Goal: Information Seeking & Learning: Learn about a topic

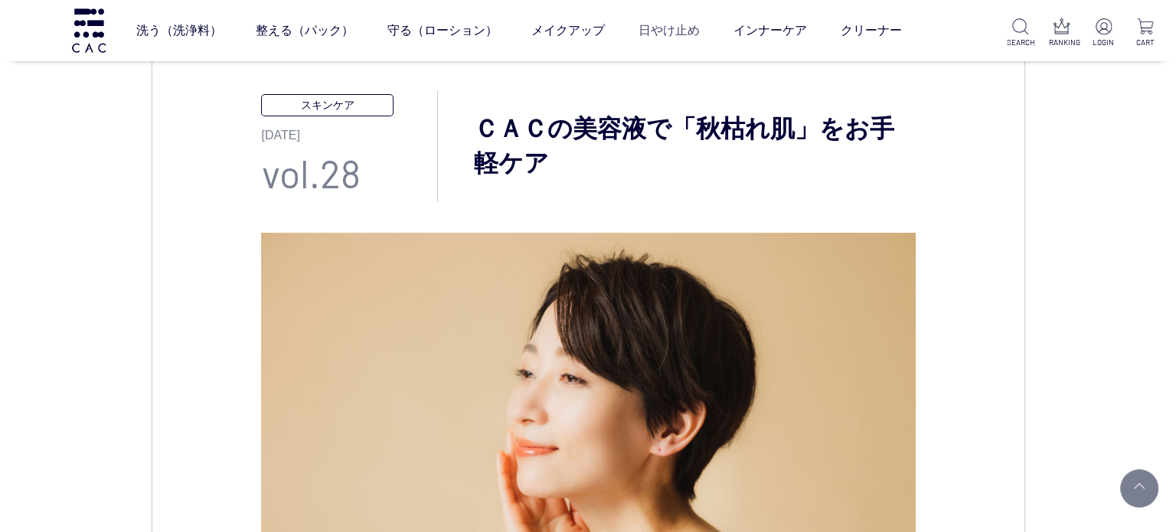
scroll to position [148, 0]
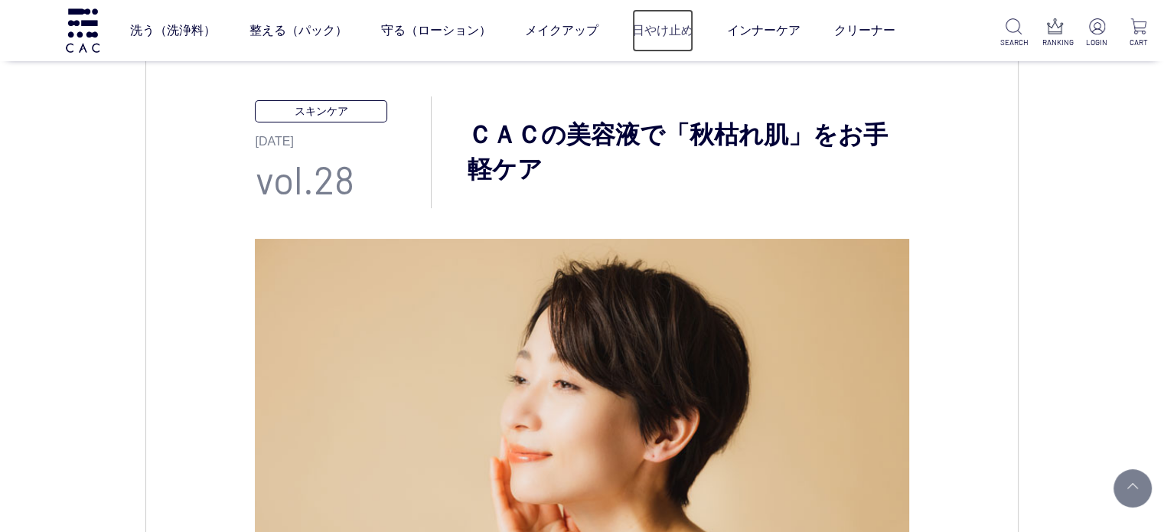
click at [675, 21] on link "日やけ止め" at bounding box center [662, 30] width 61 height 43
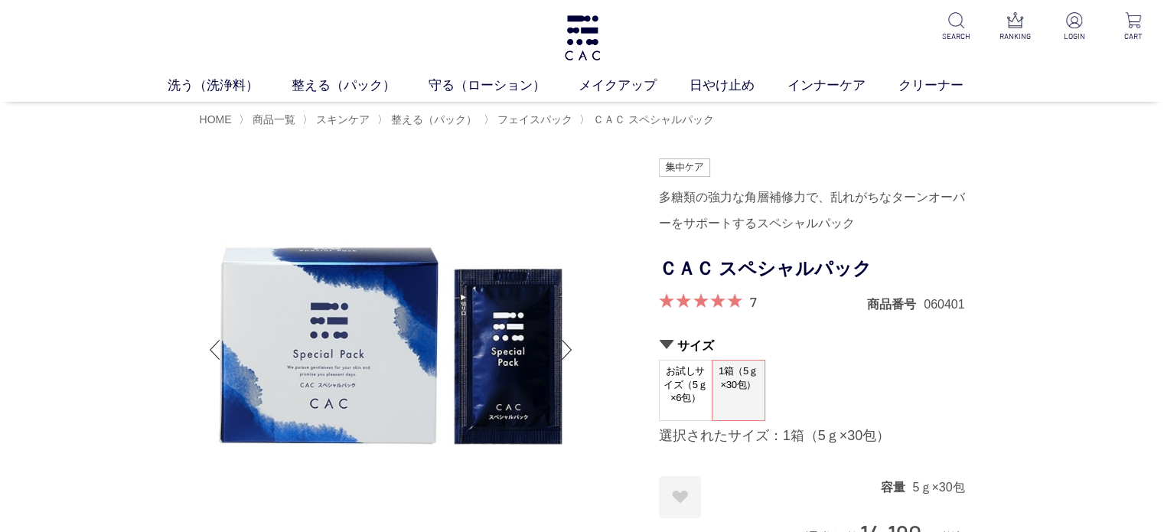
click at [613, 40] on div "洗う（洗浄料） 液体洗浄料 パウダー洗浄料 泡洗顔料 グッズ 整える（パック） フェイスパック ヘアパック 守る（ローション） 保湿化粧水 柔軟化粧水 美容液…" at bounding box center [582, 51] width 1164 height 102
click at [573, 40] on img at bounding box center [583, 37] width 40 height 45
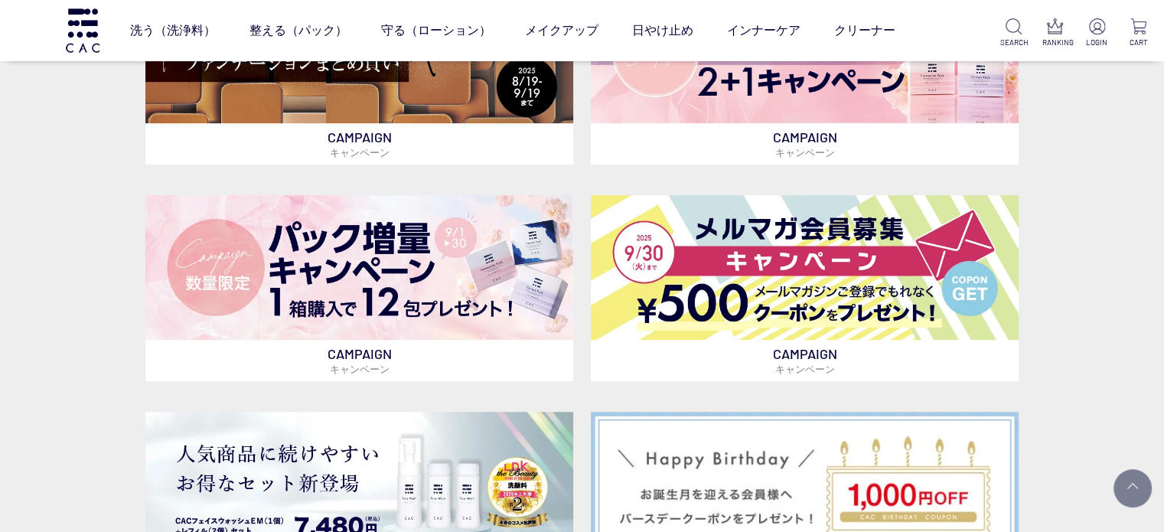
scroll to position [536, 0]
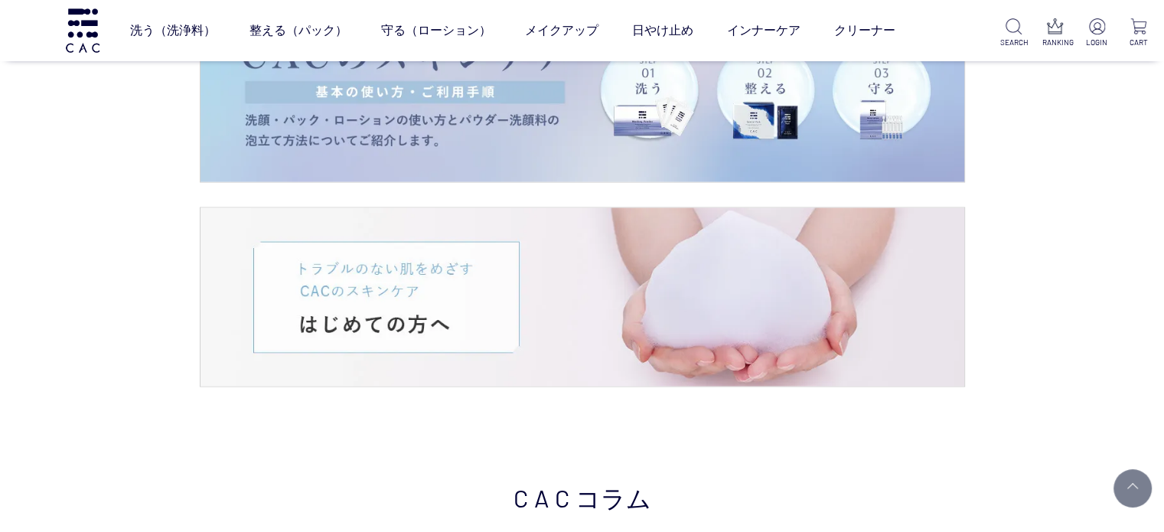
scroll to position [3215, 0]
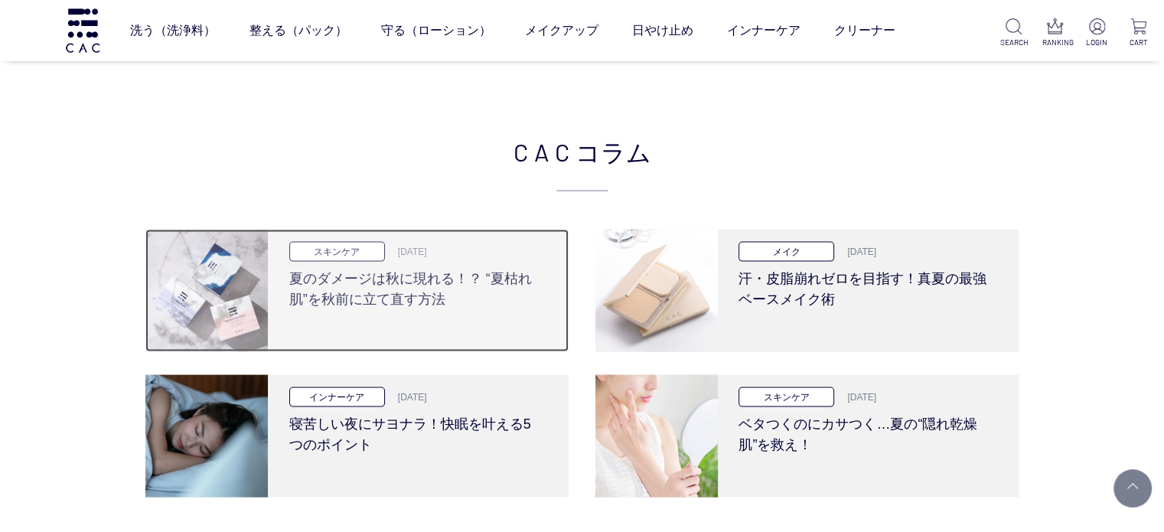
click at [403, 288] on h3 "夏のダメージは秋に現れる！？ “夏枯れ肌”を秋前に立て直す方法" at bounding box center [416, 286] width 254 height 48
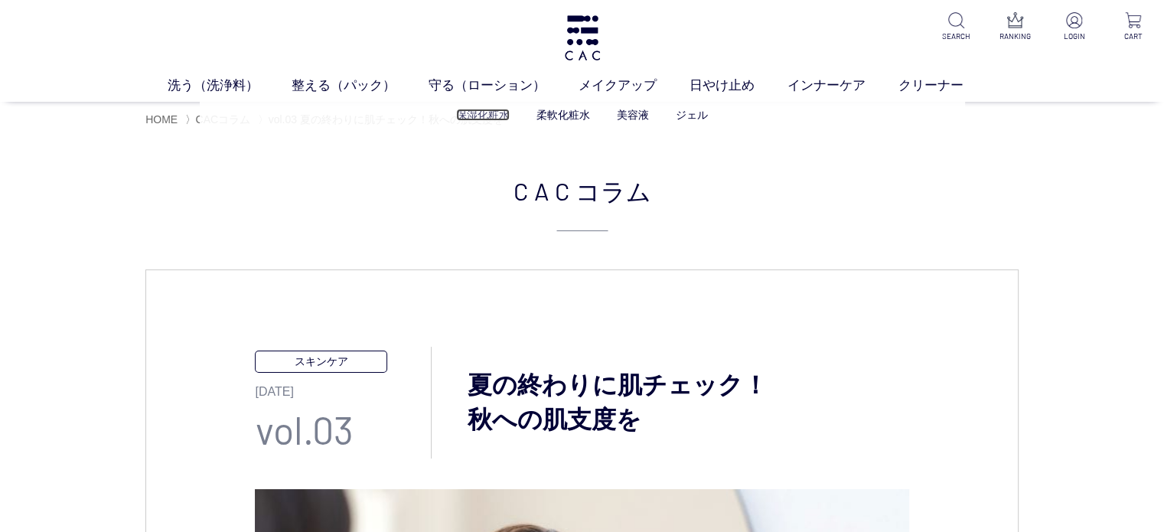
click at [501, 118] on link "保湿化粧水" at bounding box center [483, 115] width 54 height 12
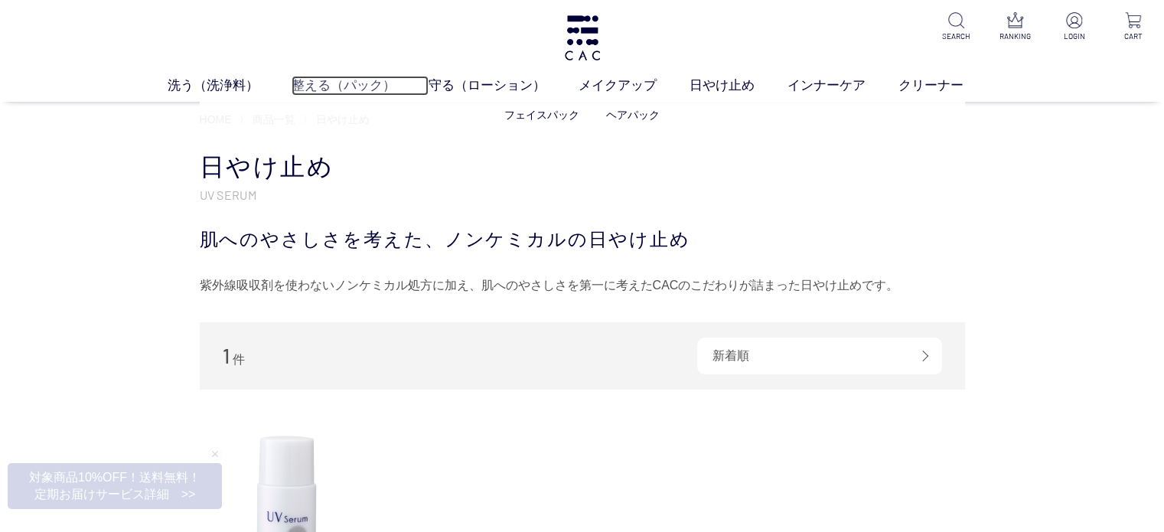
click at [299, 91] on link "整える（パック）" at bounding box center [360, 86] width 137 height 20
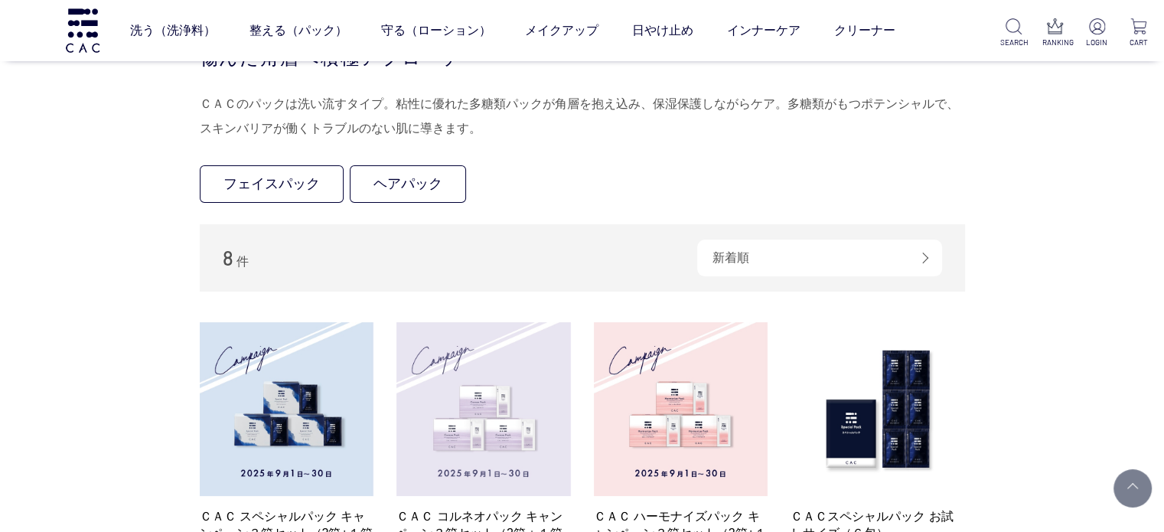
scroll to position [153, 0]
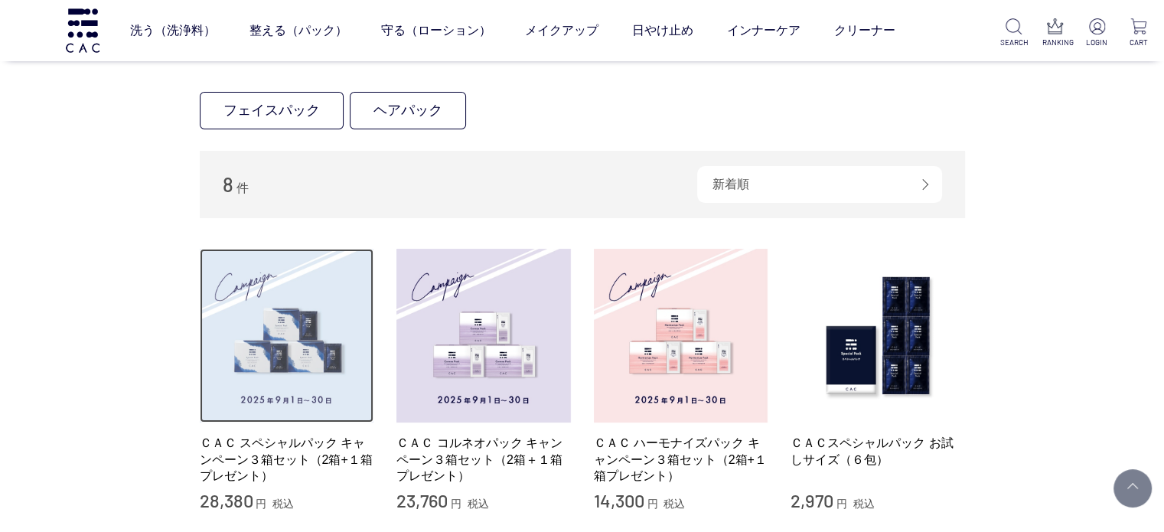
click at [266, 351] on img at bounding box center [287, 336] width 175 height 175
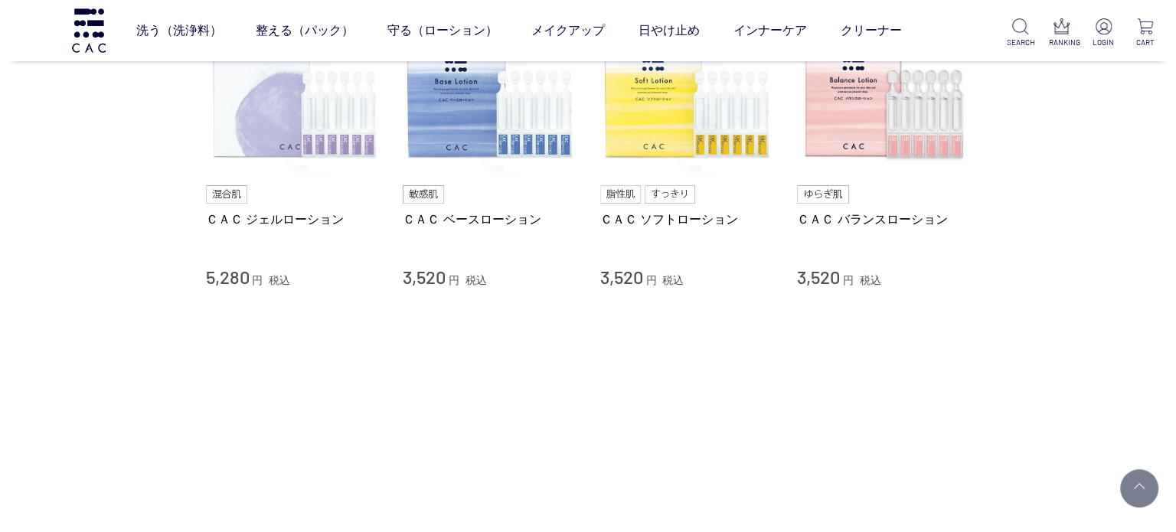
scroll to position [230, 0]
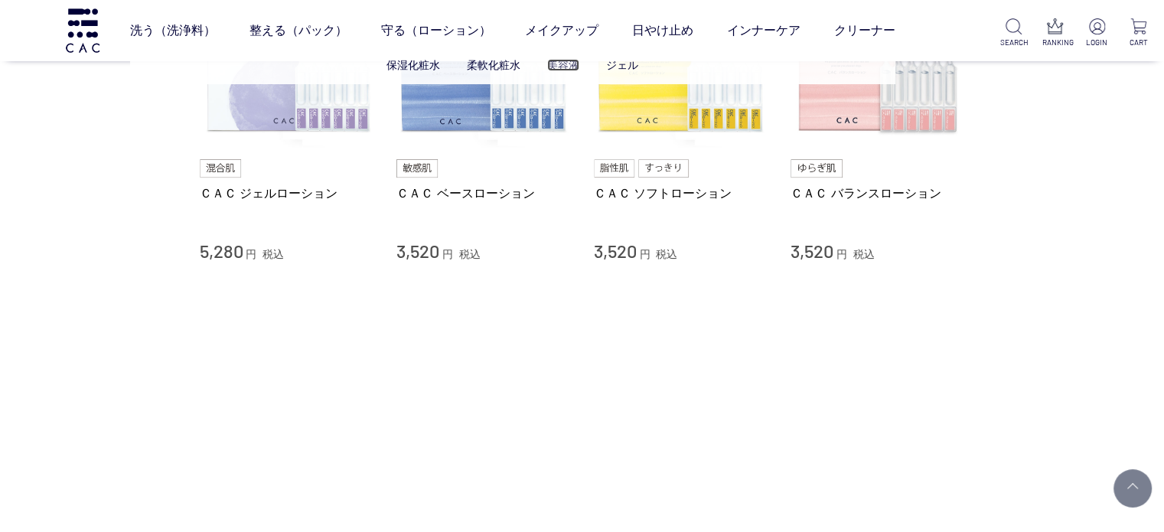
click at [567, 63] on link "美容液" at bounding box center [563, 65] width 32 height 12
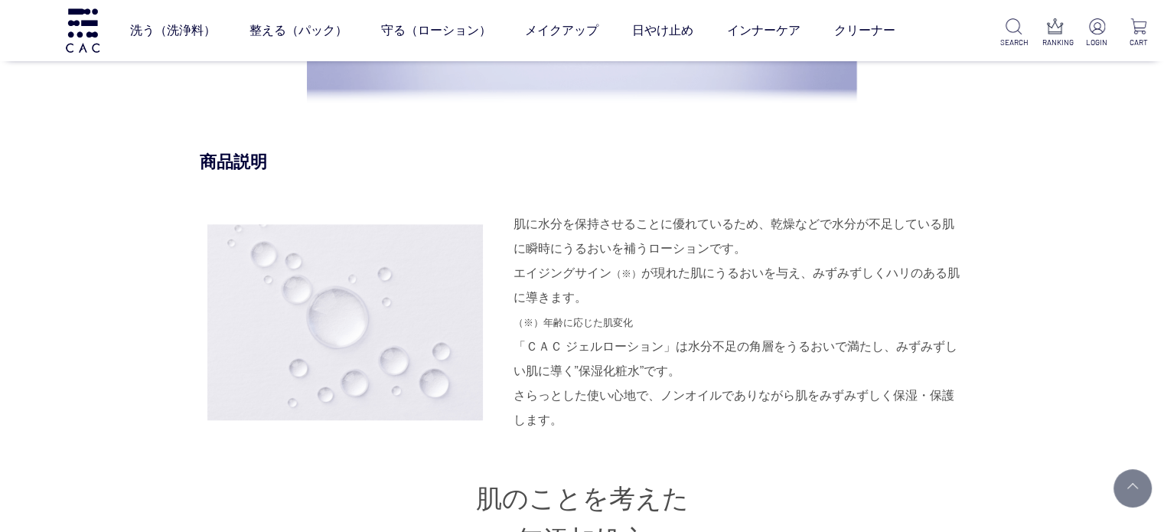
scroll to position [1531, 0]
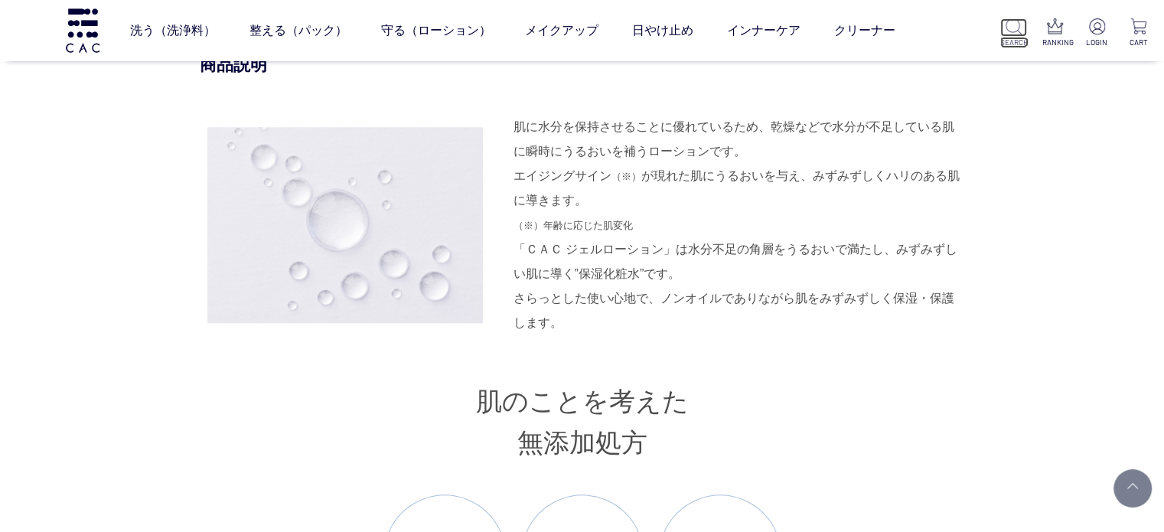
click at [1018, 41] on p "SEARCH" at bounding box center [1013, 42] width 27 height 11
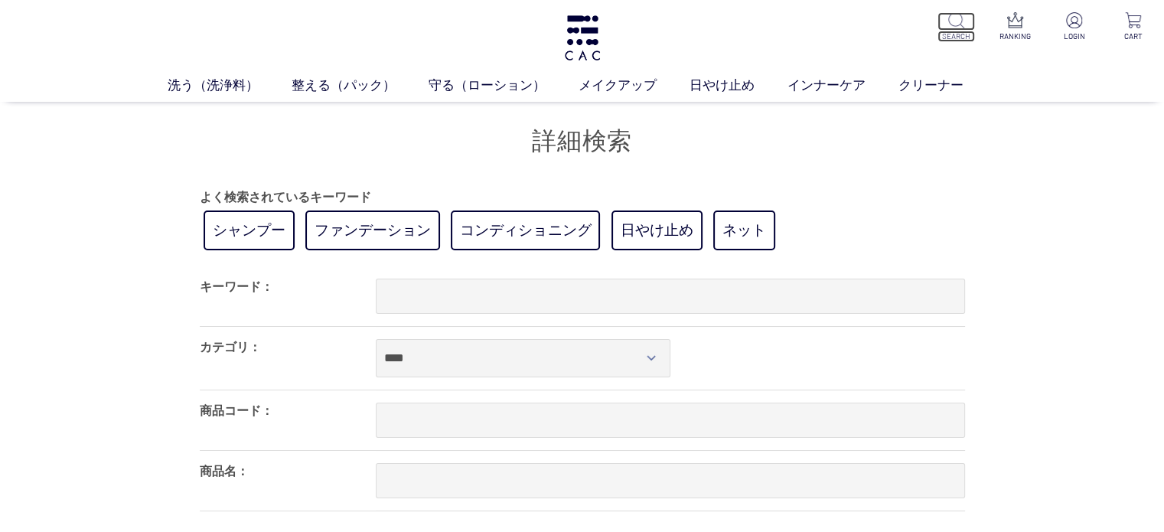
click at [955, 20] on img at bounding box center [956, 20] width 16 height 16
click at [449, 304] on input "text" at bounding box center [670, 296] width 589 height 35
type input "****"
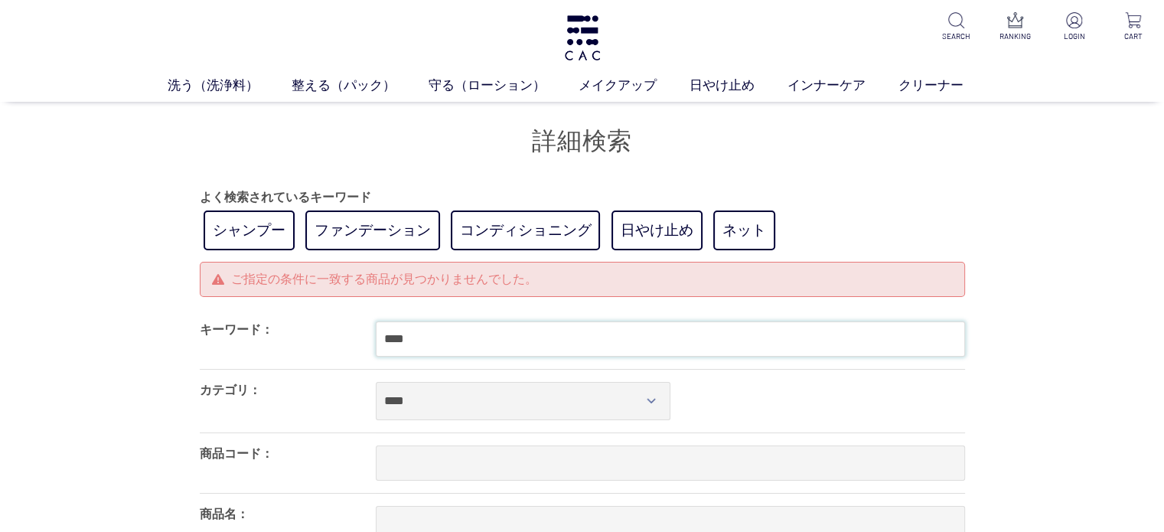
click at [462, 351] on input "****" at bounding box center [670, 338] width 589 height 35
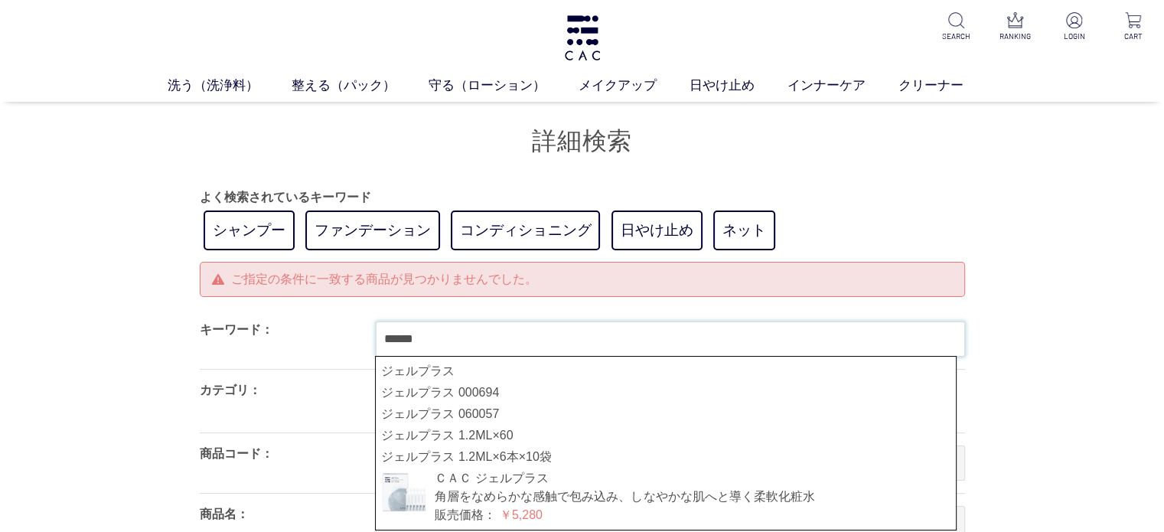
type input "******"
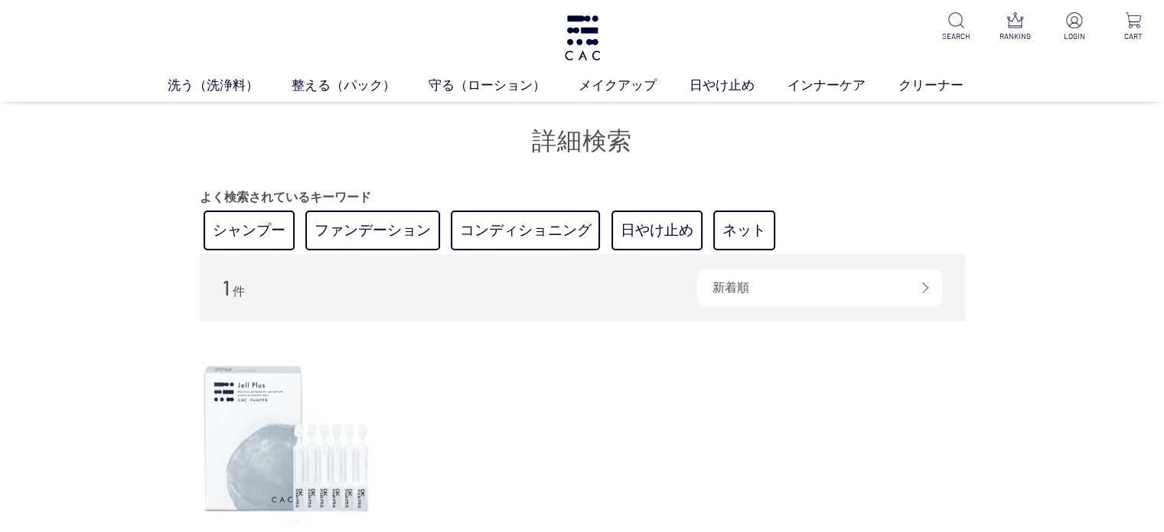
scroll to position [306, 0]
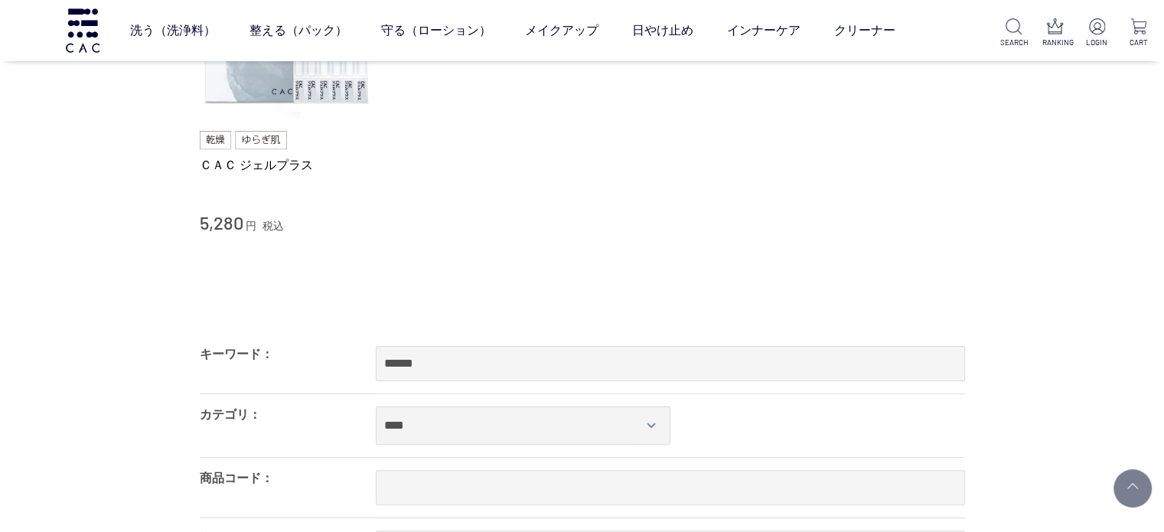
click at [293, 128] on div "ＣＡＣ ジェルプラス 5,280 円 税込" at bounding box center [287, 89] width 175 height 290
click at [296, 103] on img at bounding box center [287, 31] width 175 height 175
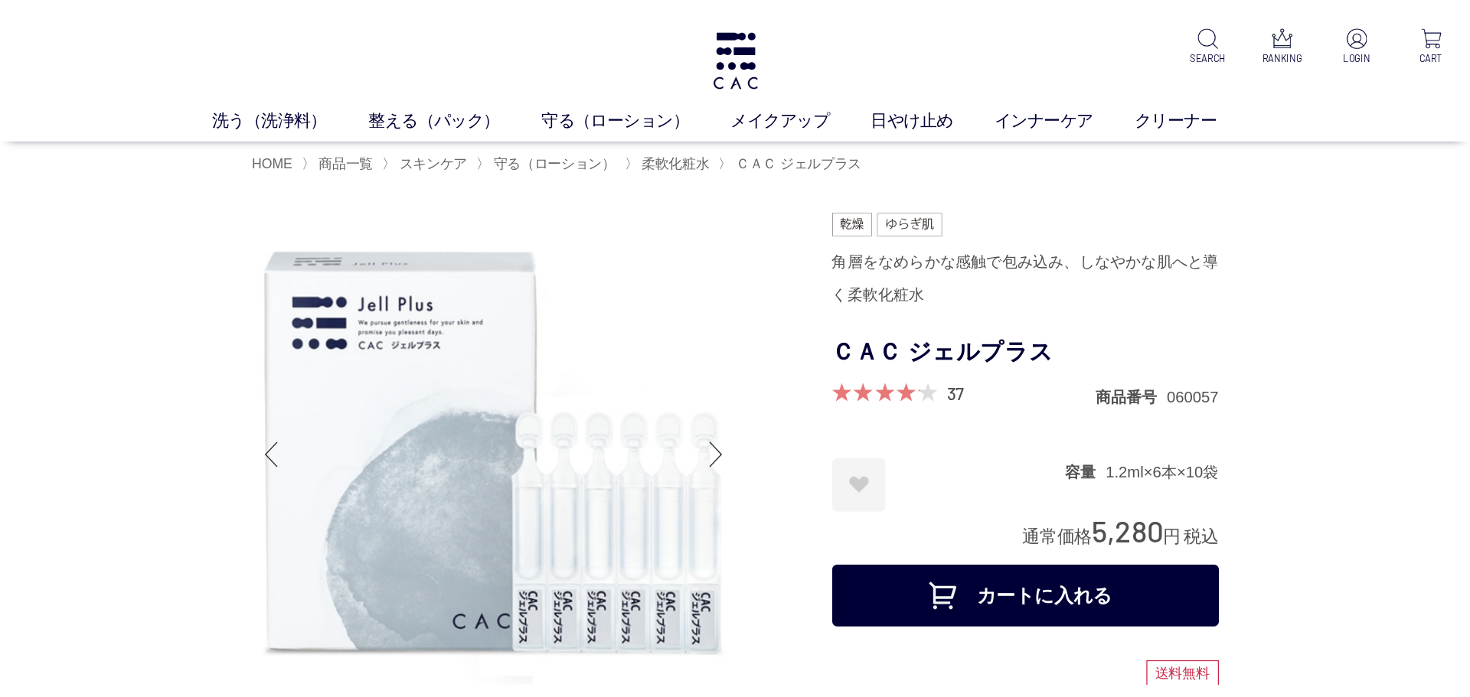
scroll to position [465, 0]
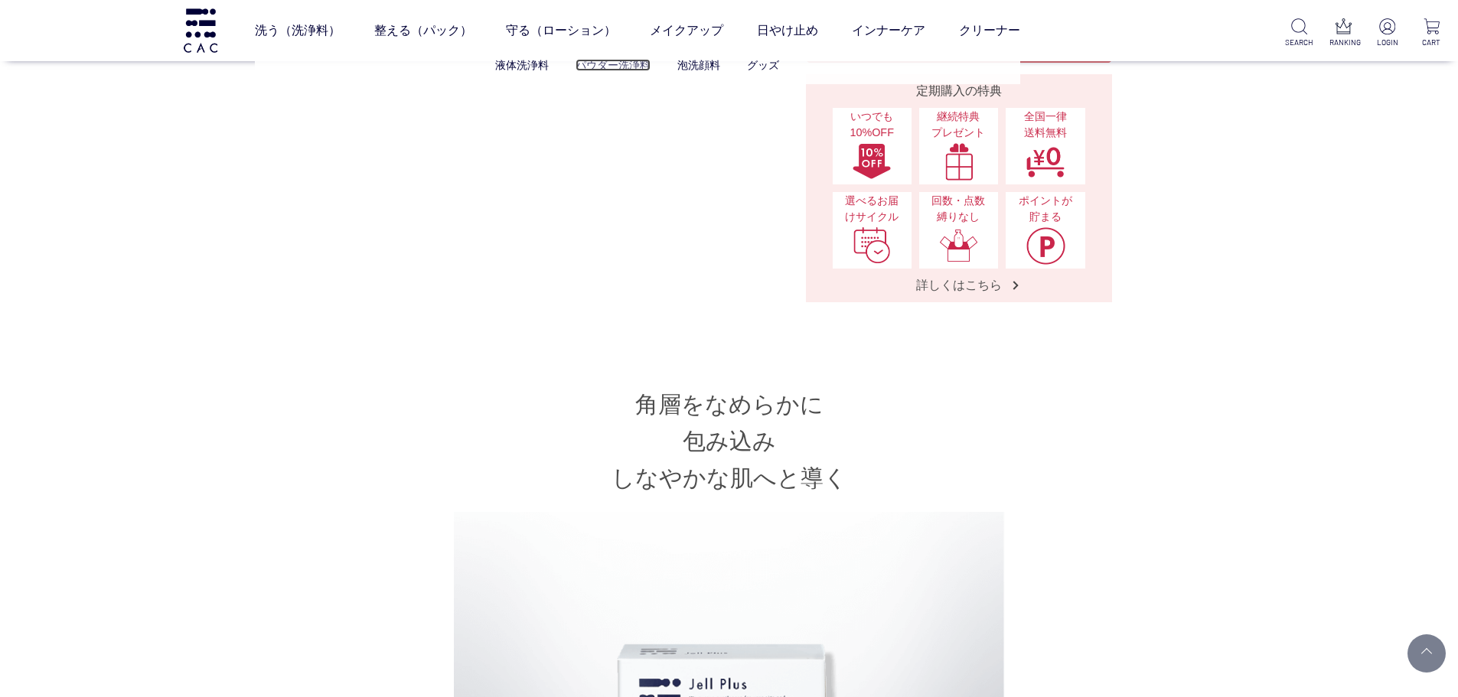
click at [644, 60] on link "パウダー洗浄料" at bounding box center [613, 65] width 75 height 12
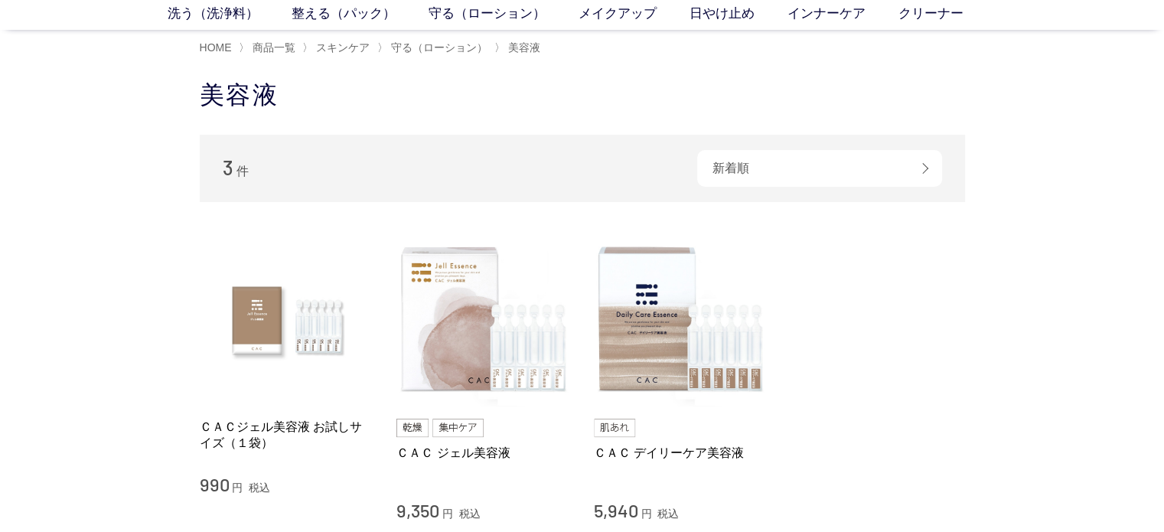
scroll to position [153, 0]
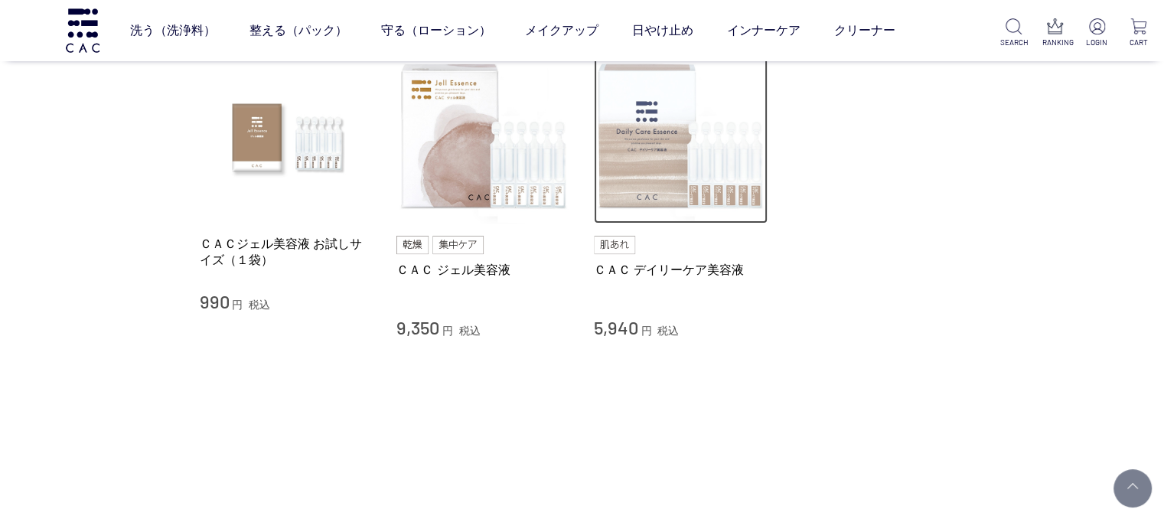
click at [739, 185] on img at bounding box center [681, 137] width 175 height 175
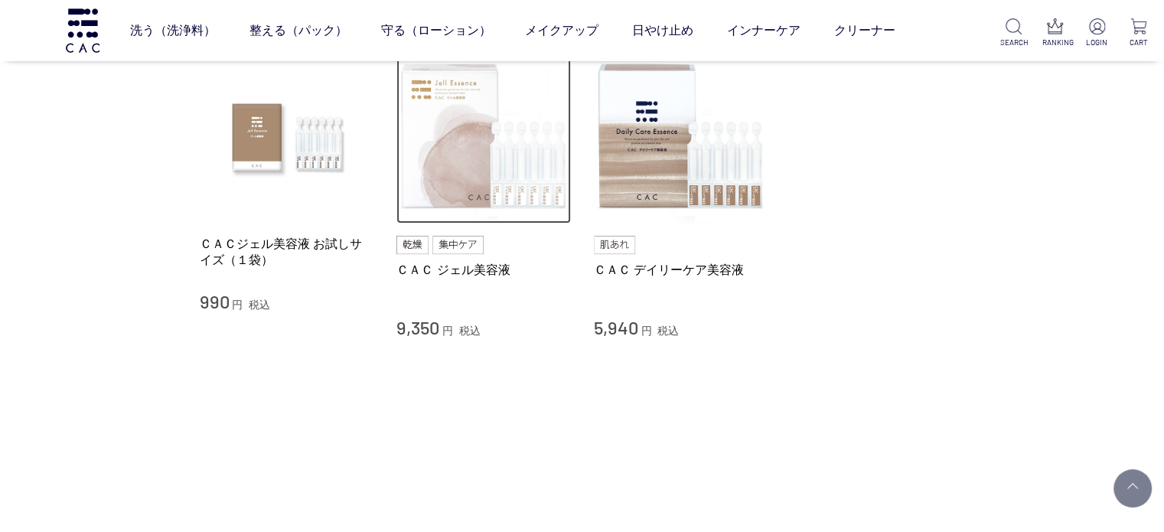
click at [455, 207] on img at bounding box center [483, 137] width 175 height 175
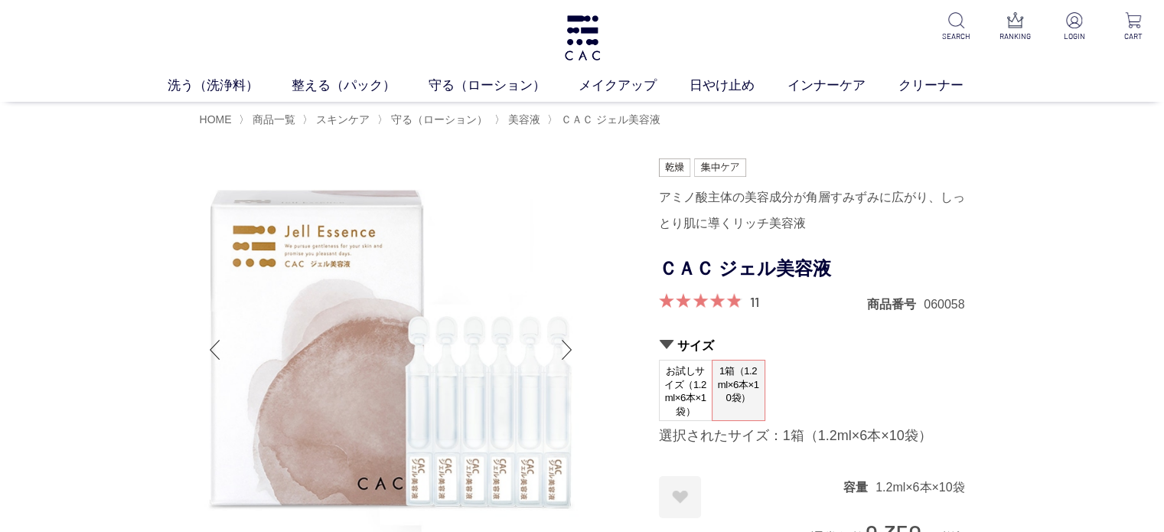
click at [561, 48] on div "洗う（洗浄料） 液体洗浄料 パウダー洗浄料 泡洗顔料 グッズ 整える（パック） フェイスパック ヘアパック 守る（ローション） 保湿化粧水 柔軟化粧水 美容液…" at bounding box center [582, 51] width 1164 height 102
click at [602, 37] on div "洗う（洗浄料） 液体洗浄料 パウダー洗浄料 泡洗顔料 グッズ 整える（パック） フェイスパック ヘアパック 守る（ローション） 保湿化粧水 柔軟化粧水 美容液…" at bounding box center [582, 51] width 1164 height 102
click at [591, 25] on img at bounding box center [583, 37] width 40 height 45
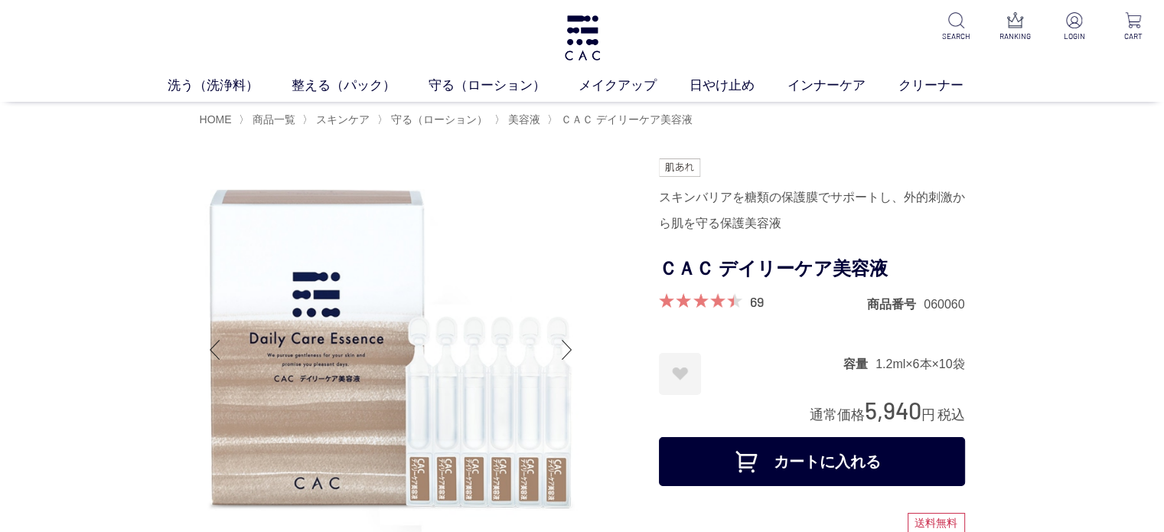
drag, startPoint x: 416, startPoint y: 137, endPoint x: 352, endPoint y: 168, distance: 71.5
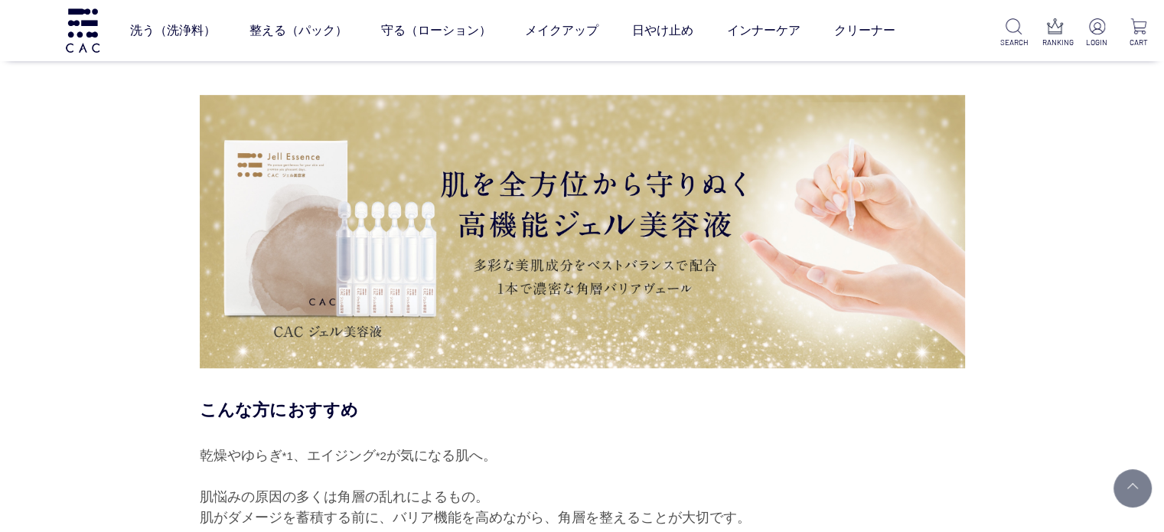
scroll to position [765, 0]
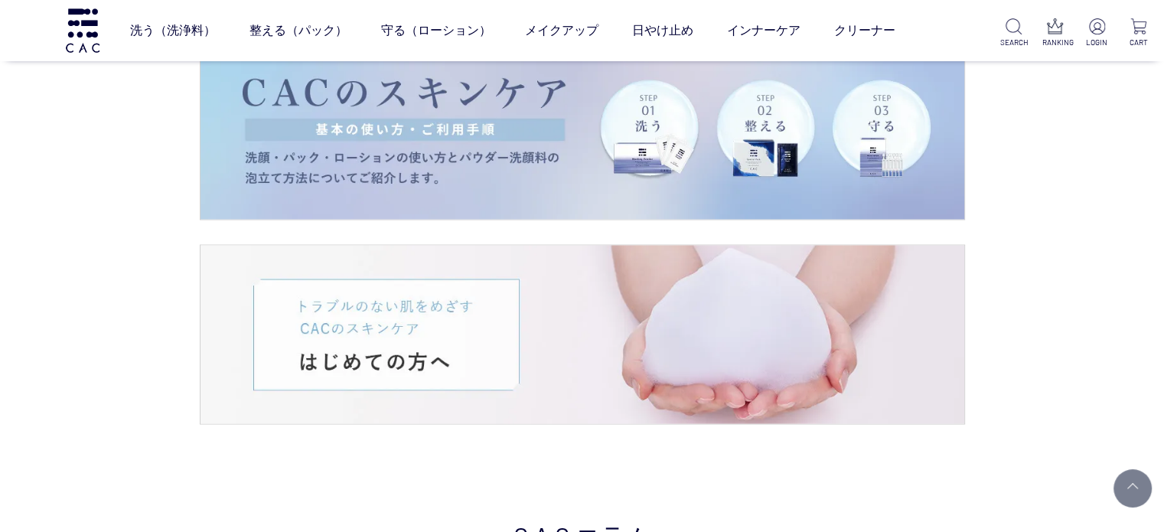
scroll to position [3215, 0]
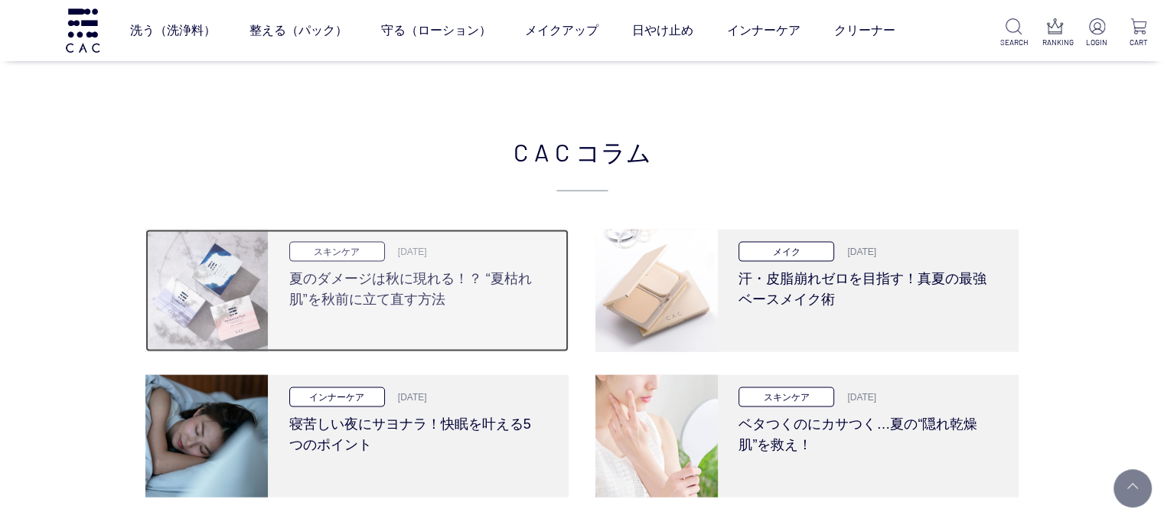
click at [424, 333] on div "スキンケア [DATE] 夏のダメージは秋に現れる！？ “夏枯れ肌”を秋前に立て直す方法" at bounding box center [416, 291] width 296 height 122
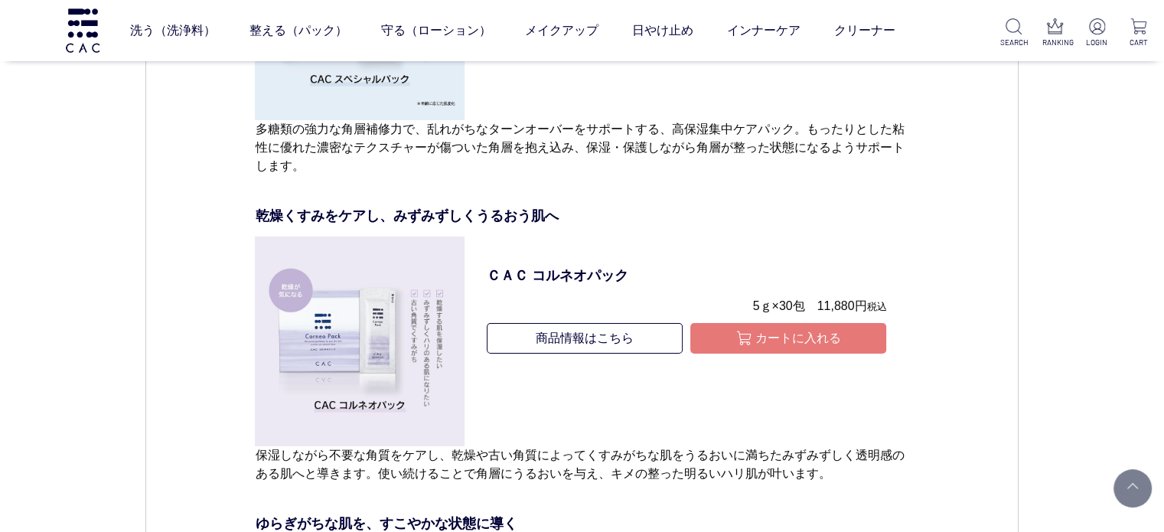
scroll to position [5358, 0]
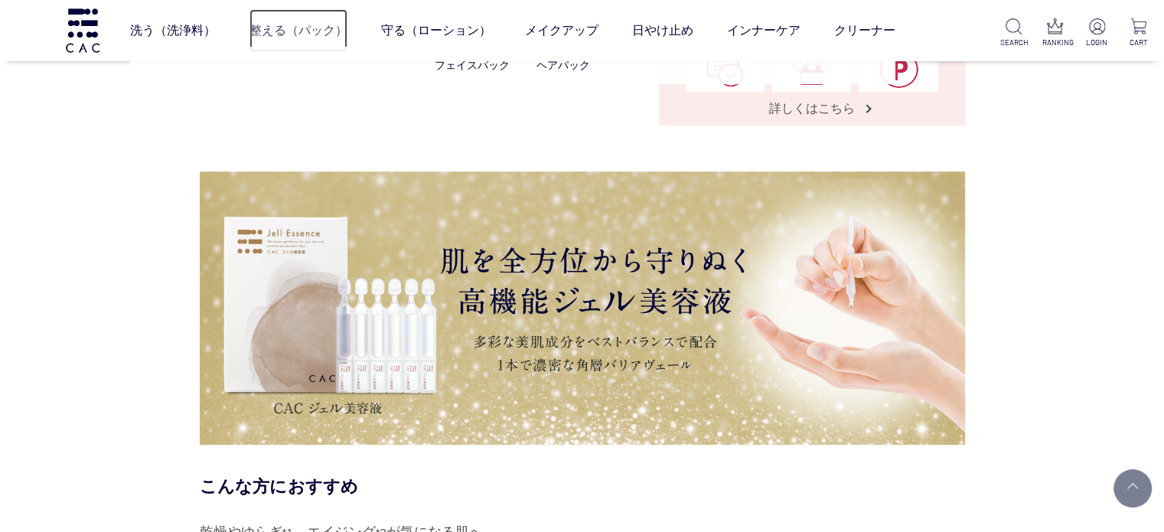
click at [279, 27] on link "整える（パック）" at bounding box center [299, 30] width 98 height 43
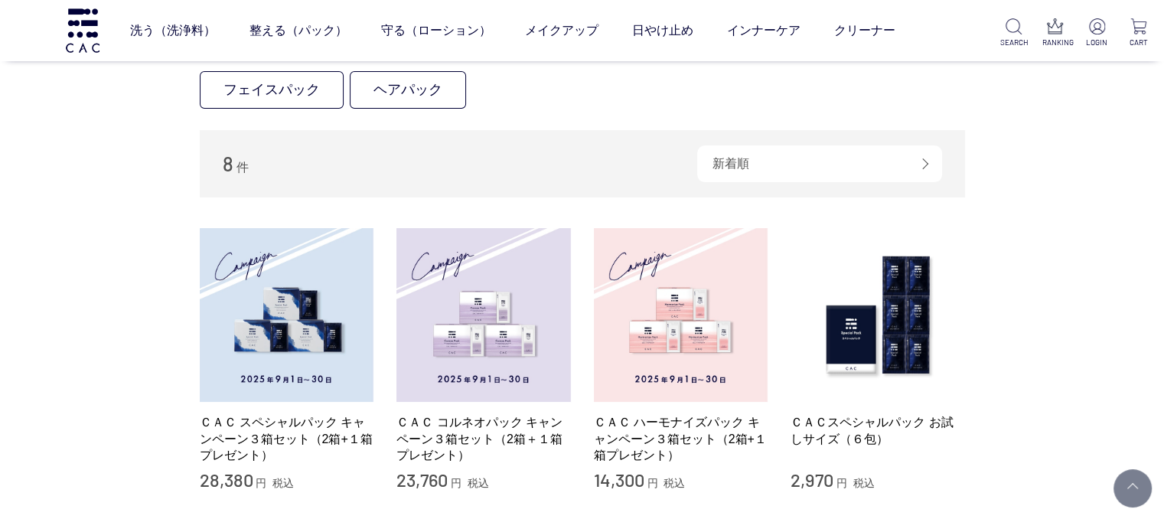
scroll to position [383, 0]
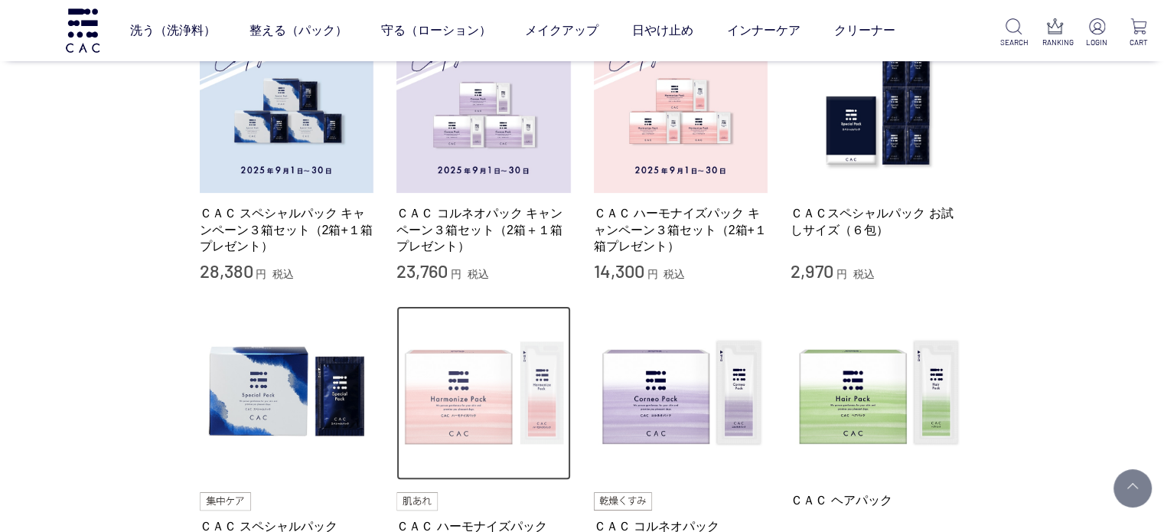
click at [476, 429] on img at bounding box center [483, 393] width 175 height 175
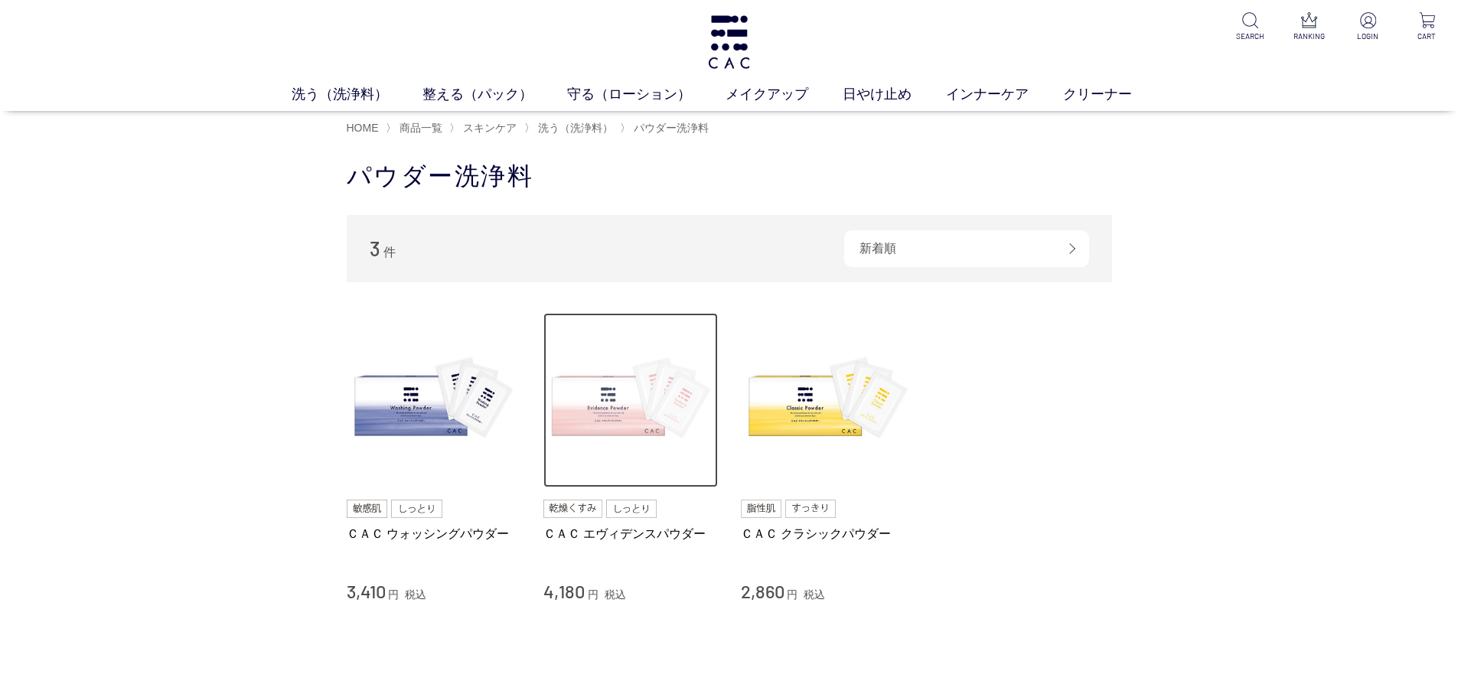
click at [635, 403] on img at bounding box center [630, 400] width 175 height 175
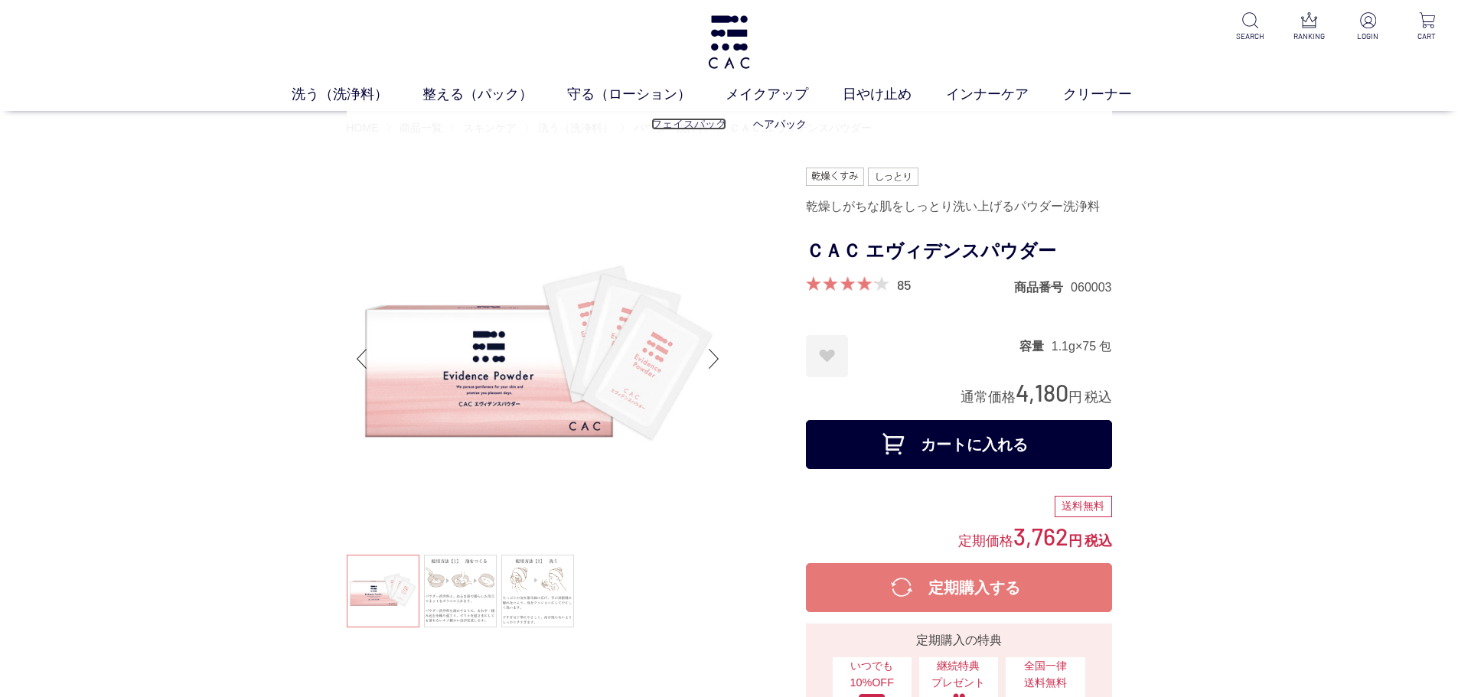
click at [699, 128] on link "フェイスパック" at bounding box center [688, 124] width 75 height 12
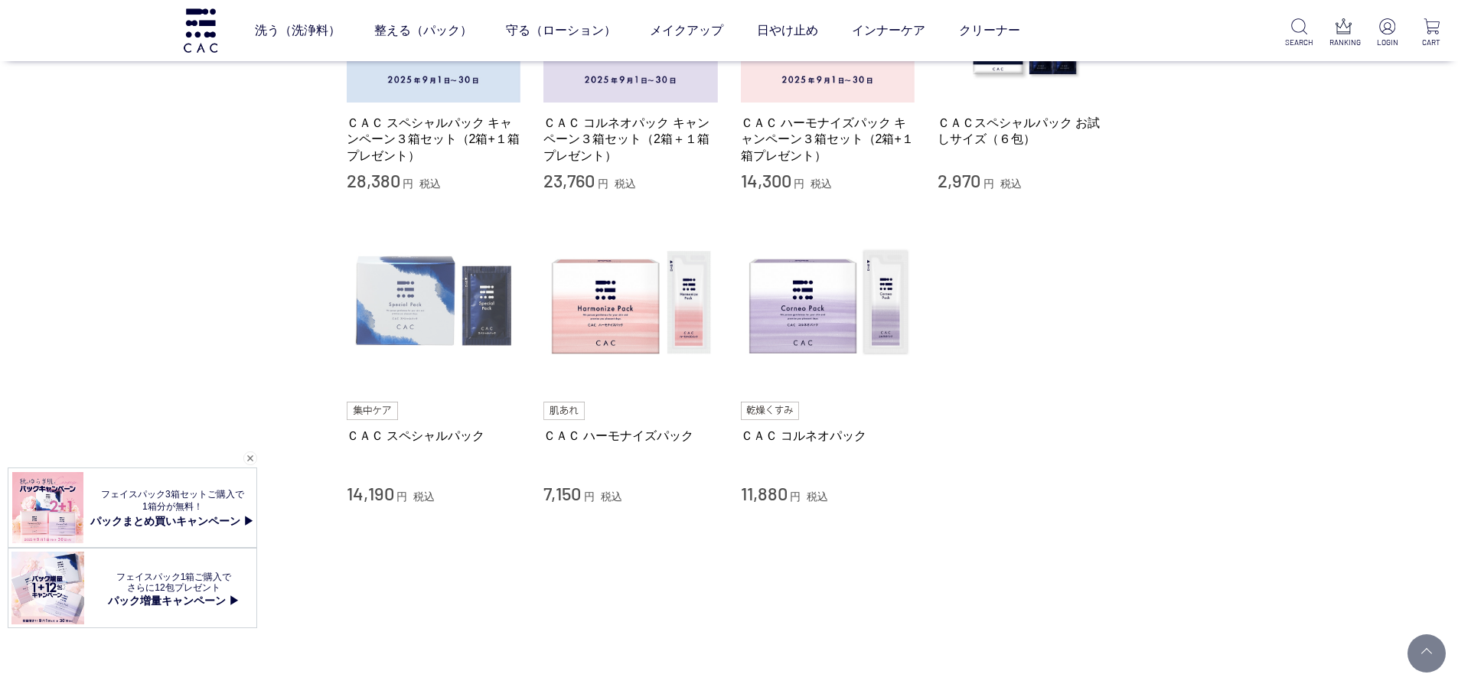
scroll to position [306, 0]
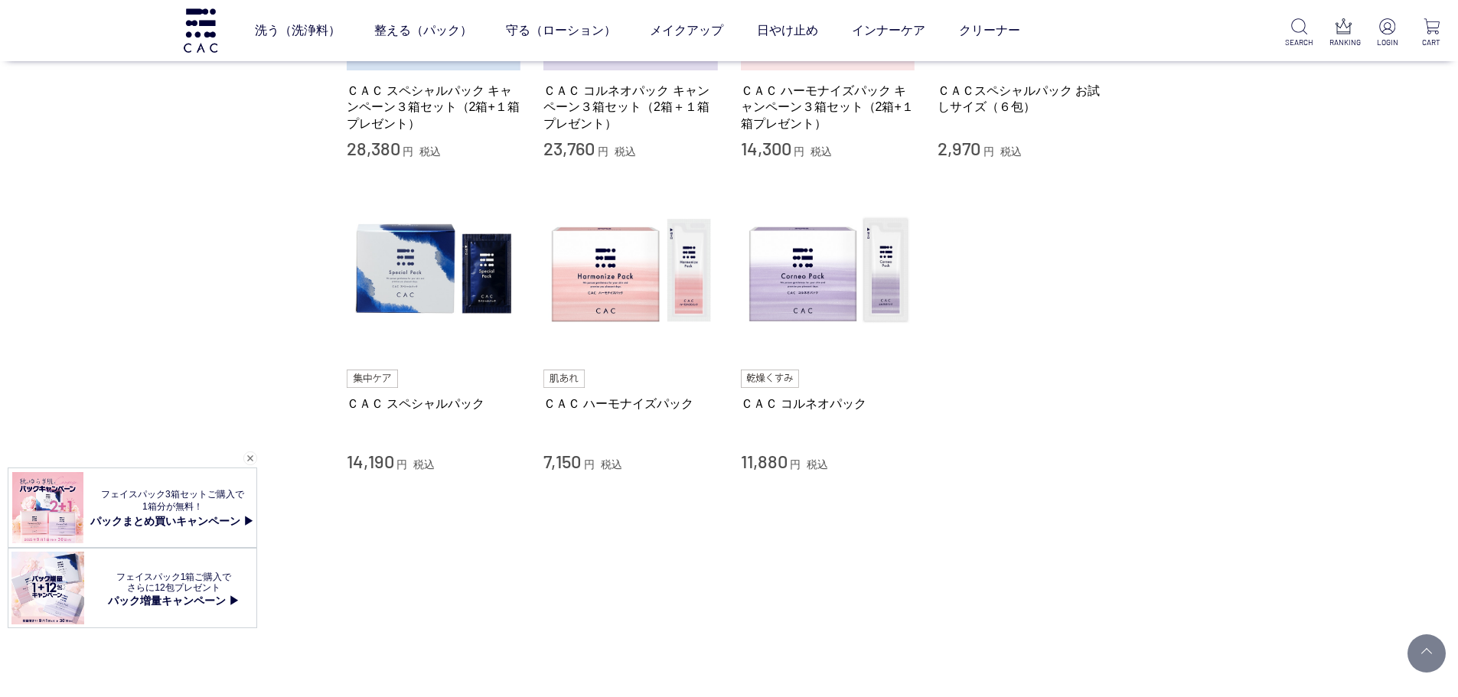
click at [1127, 475] on div "買い物かご 買い物かご内の商品 買い物かごは空です... カテゴリから探す 商品一覧 スキンケア 洗う（洗浄料） 整える（パック） フェイスパック ヘアパック…" at bounding box center [729, 177] width 811 height 869
click at [136, 498] on span "フェイスパック3箱セットご購入で" at bounding box center [172, 494] width 143 height 11
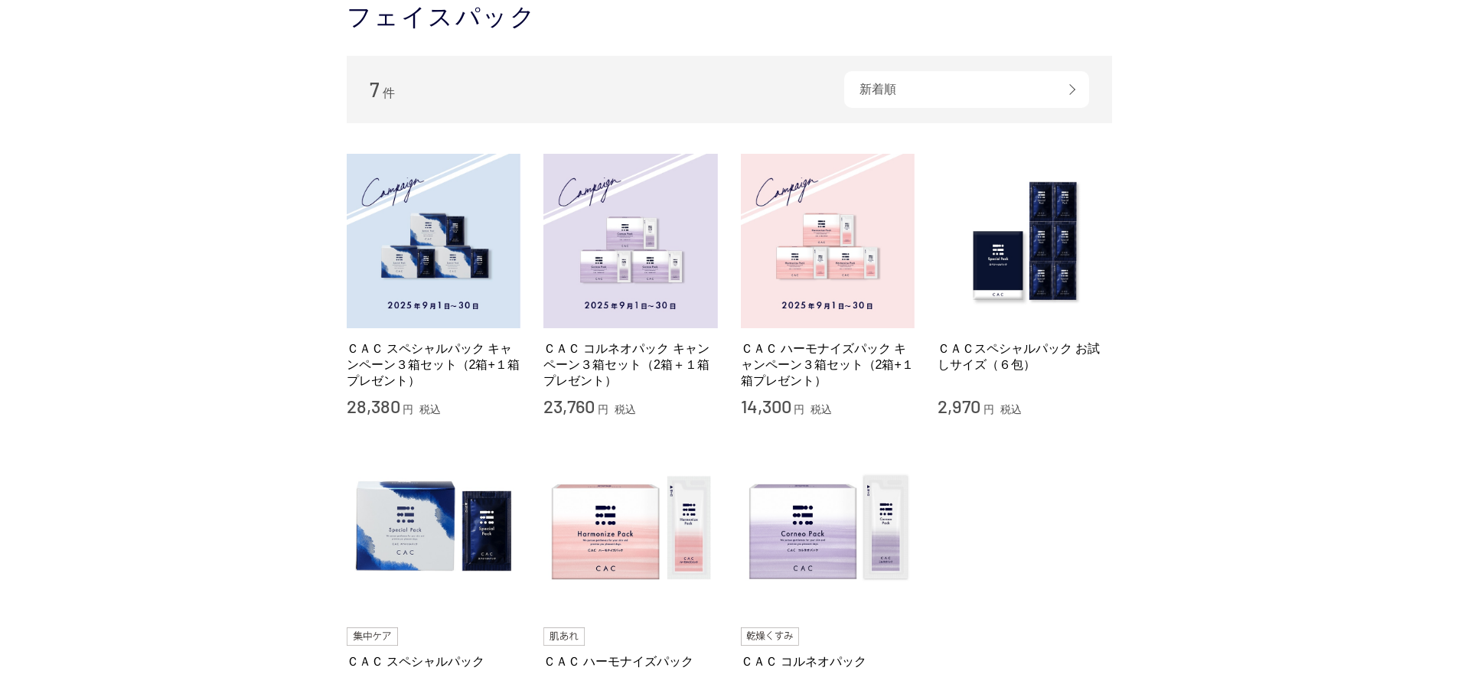
scroll to position [0, 0]
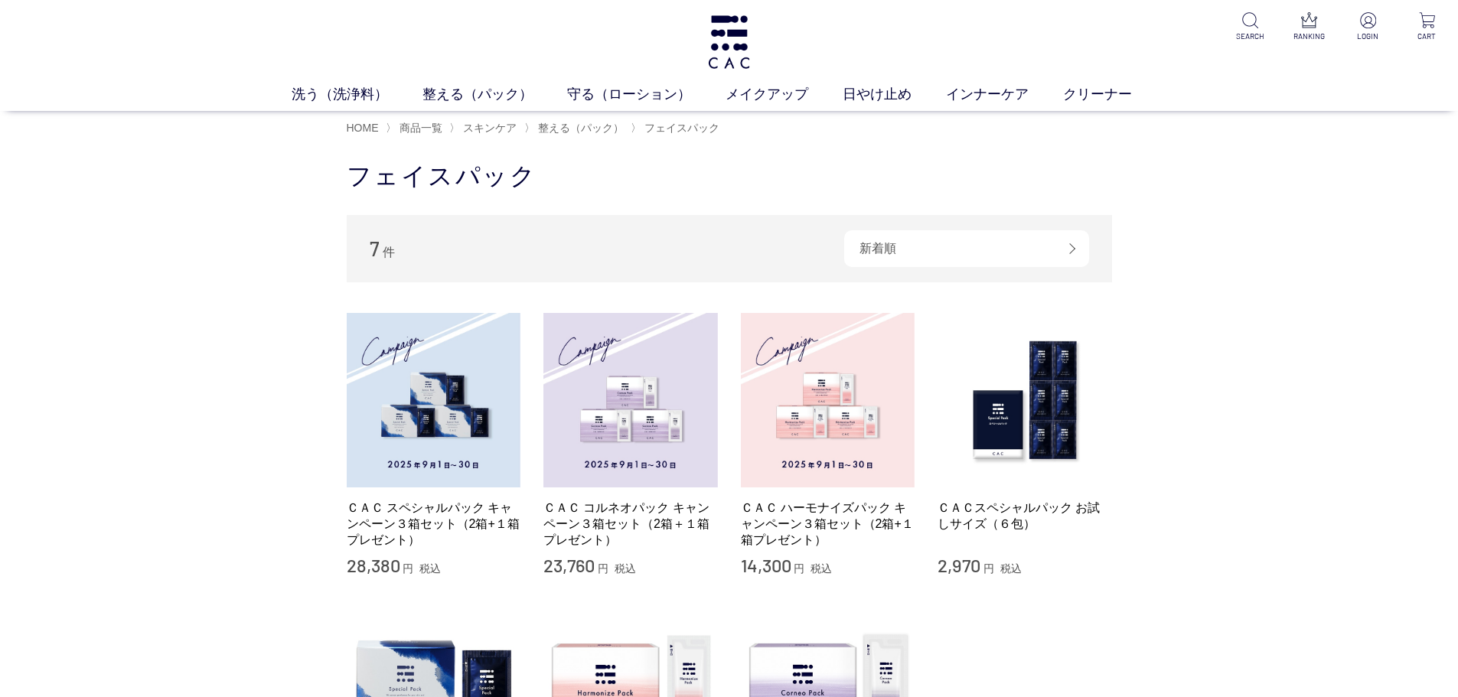
click at [762, 46] on div "洗う（洗浄料） 液体洗浄料 パウダー洗浄料 泡洗顔料 グッズ 整える（パック） フェイスパック ヘアパック 守る（ローション） 保湿化粧水 柔軟化粧水 美容液…" at bounding box center [729, 55] width 1458 height 111
click at [727, 47] on img at bounding box center [729, 42] width 47 height 54
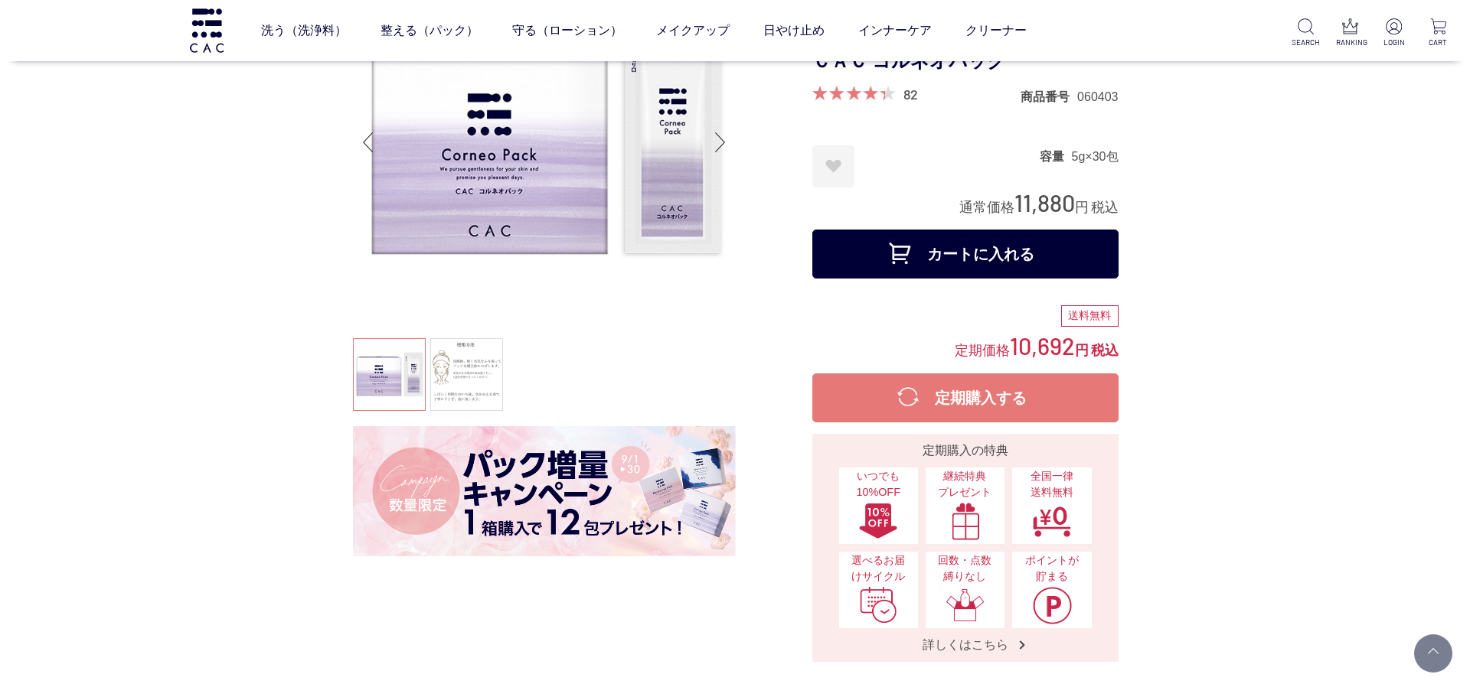
scroll to position [77, 0]
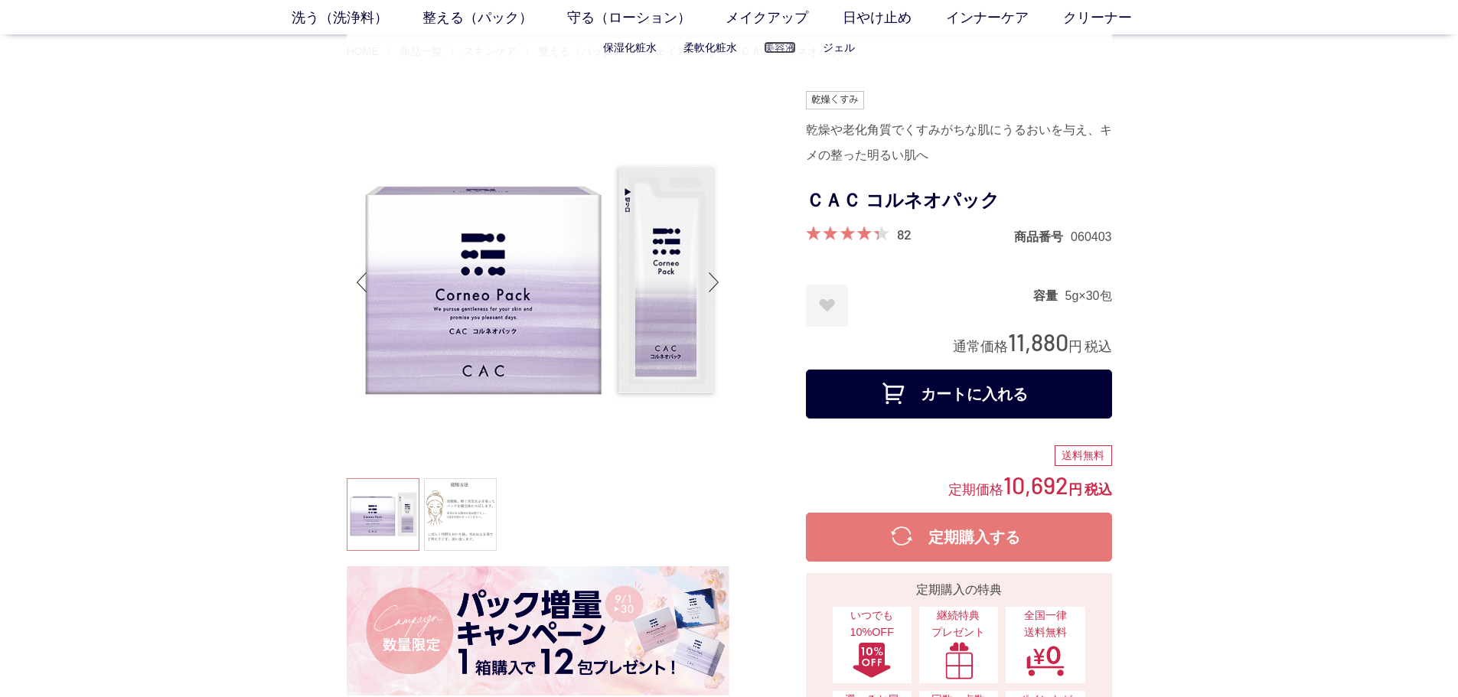
click at [764, 45] on link "美容液" at bounding box center [780, 47] width 32 height 12
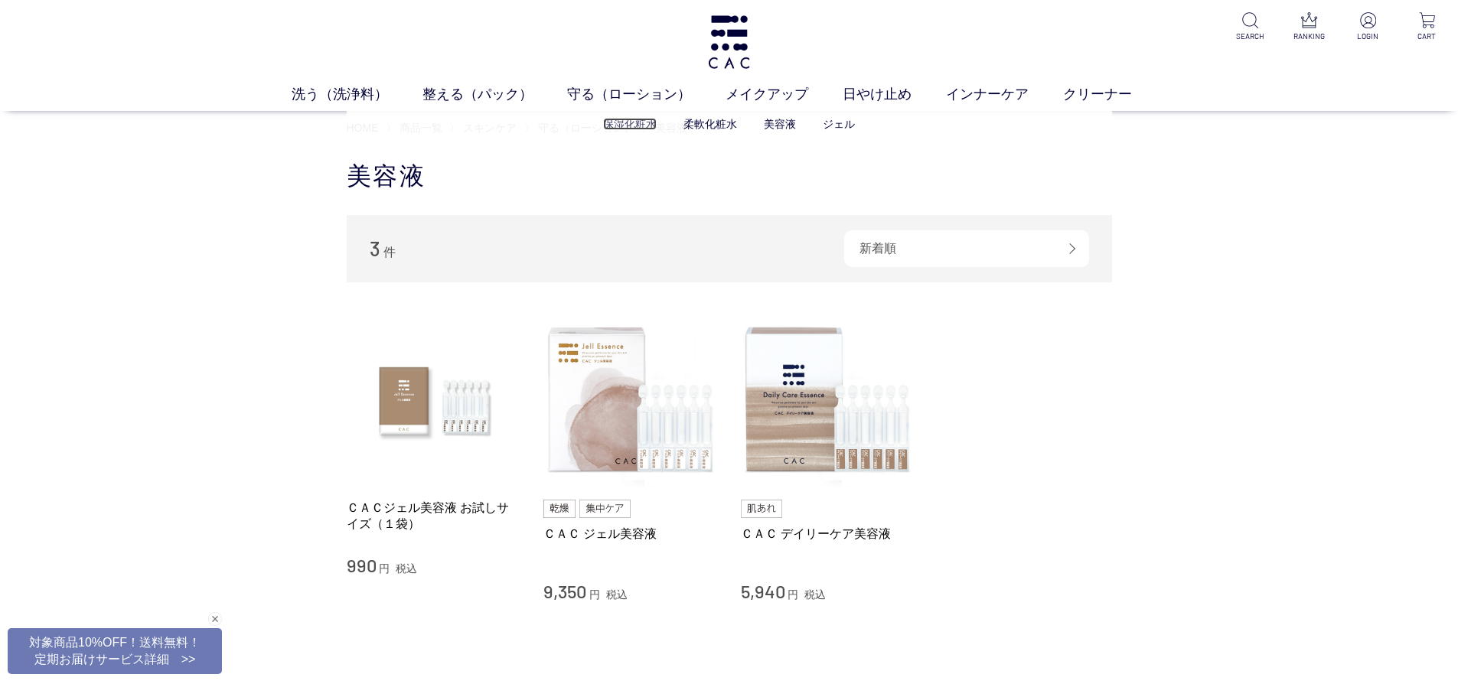
click at [610, 118] on link "保湿化粧水" at bounding box center [630, 124] width 54 height 12
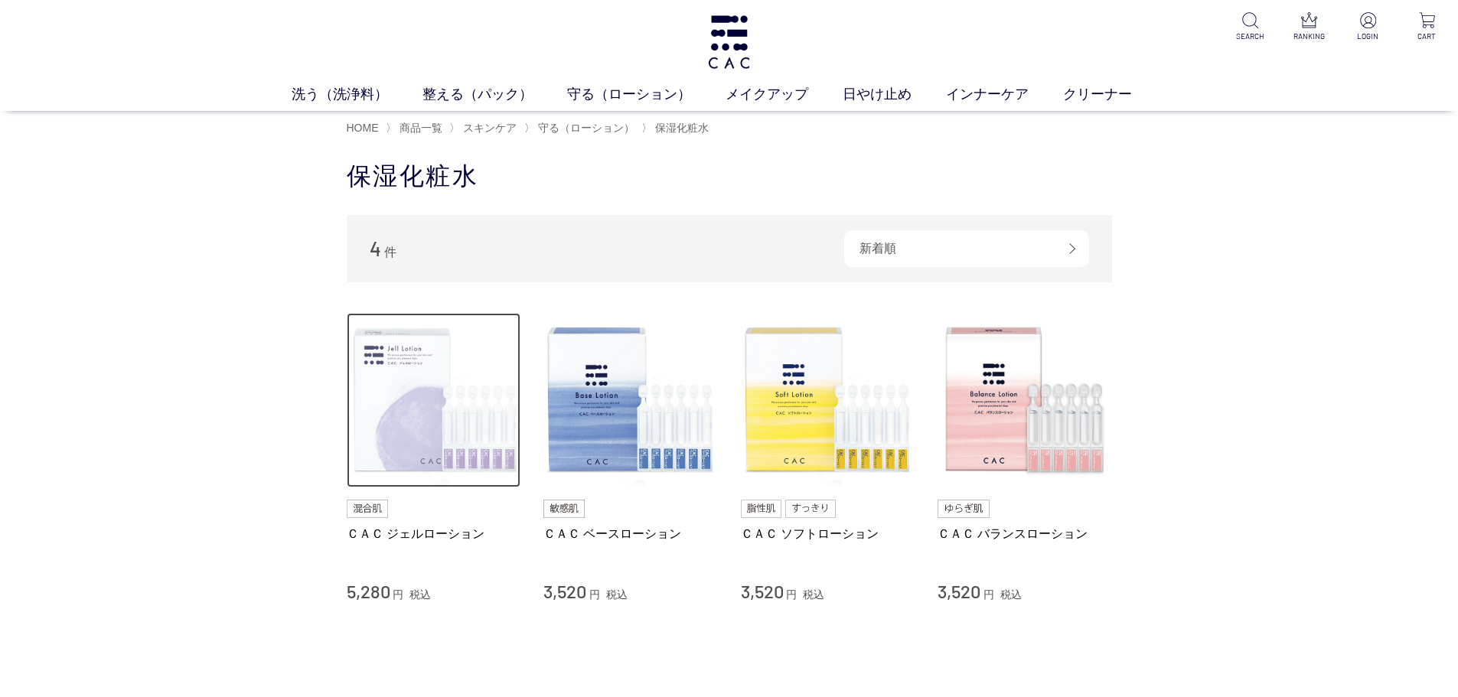
click at [429, 431] on img at bounding box center [434, 400] width 175 height 175
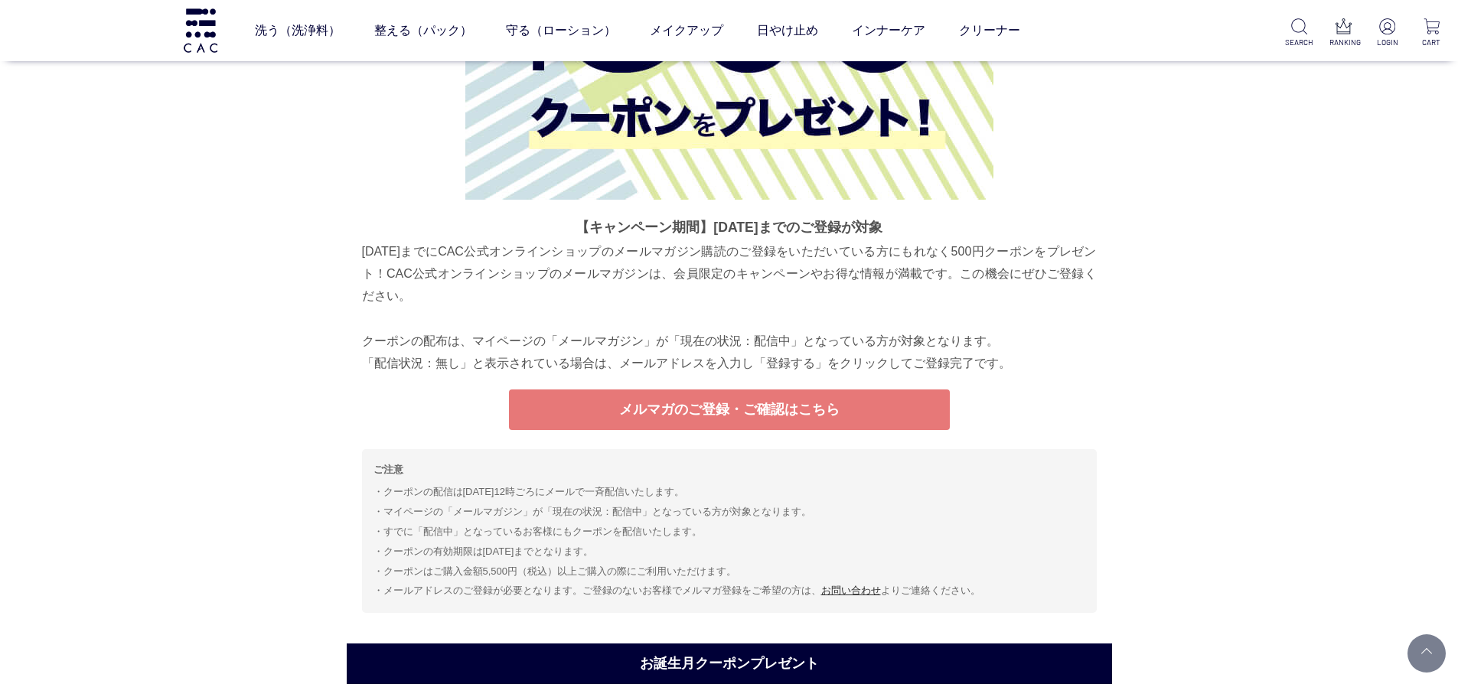
scroll to position [5791, 0]
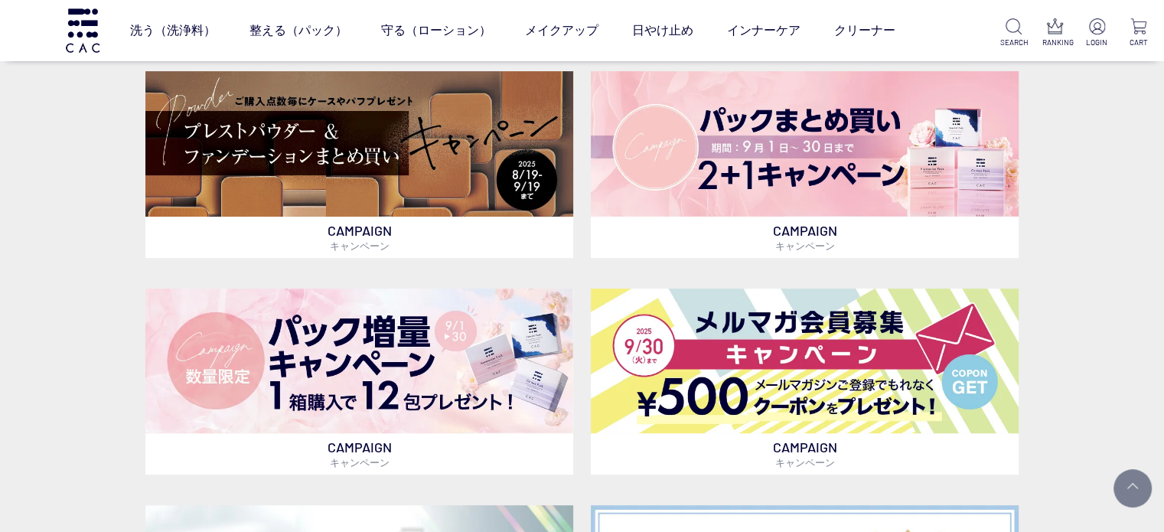
scroll to position [536, 0]
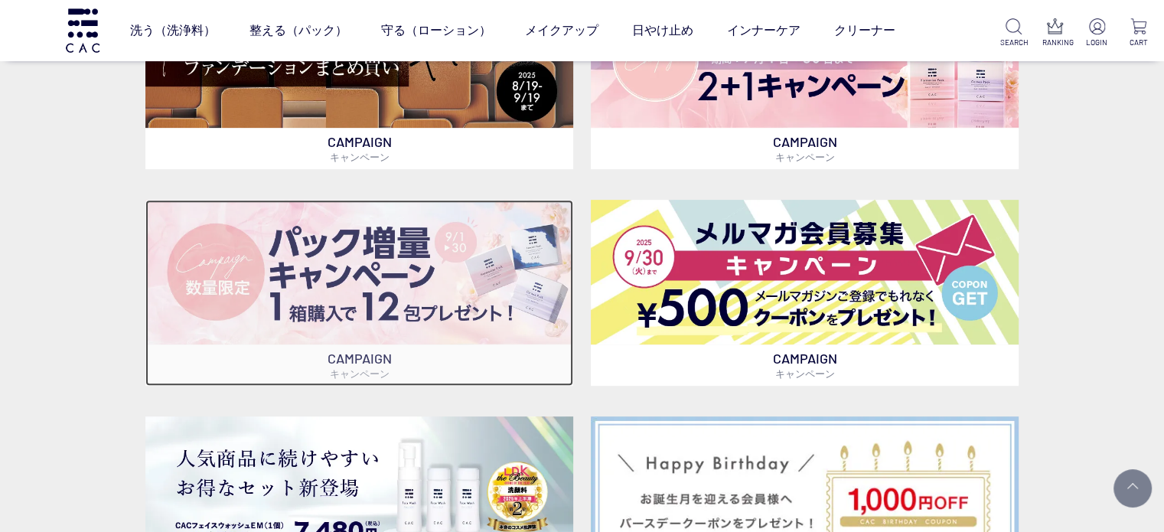
click at [410, 265] on img at bounding box center [359, 272] width 428 height 145
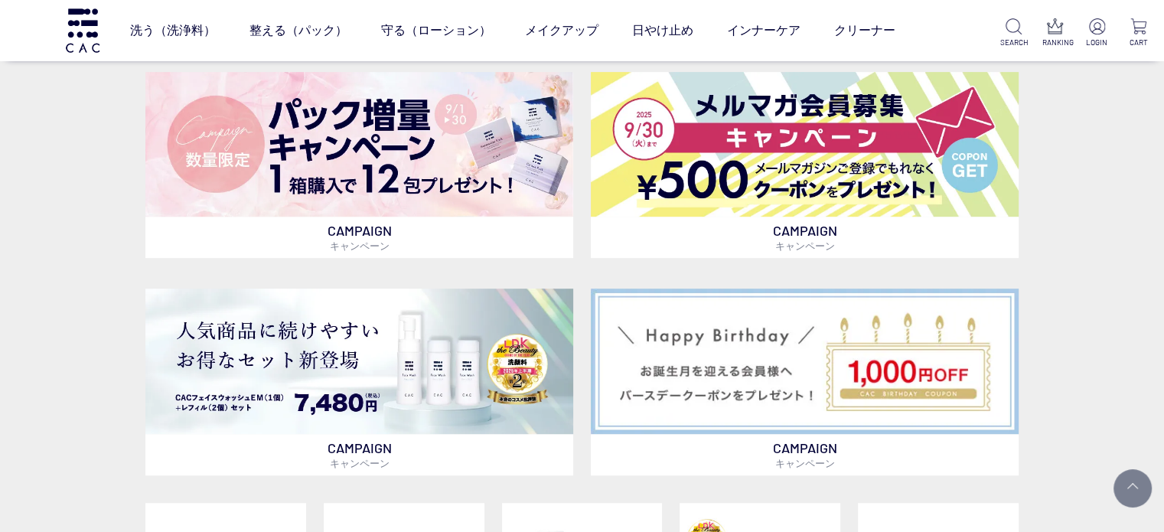
scroll to position [765, 0]
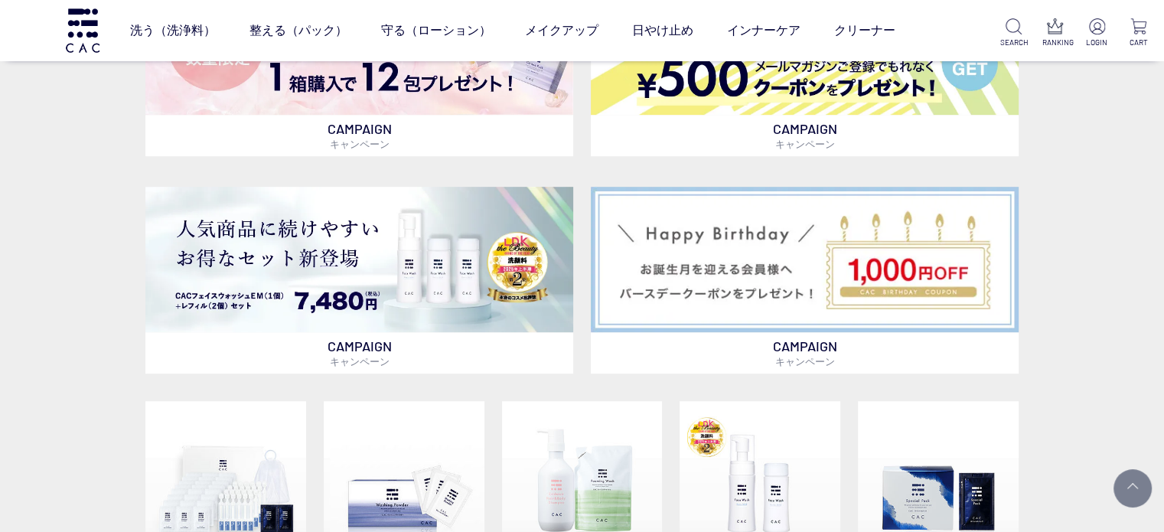
click at [0, 199] on div "CAMPAIGN キャンペーン CAMPAIGN キャンペーン CAMPAIGN キャンペーン CAMPAIGN キャンペーン CAMPAIGN キャンペーン…" at bounding box center [582, 316] width 1164 height 1189
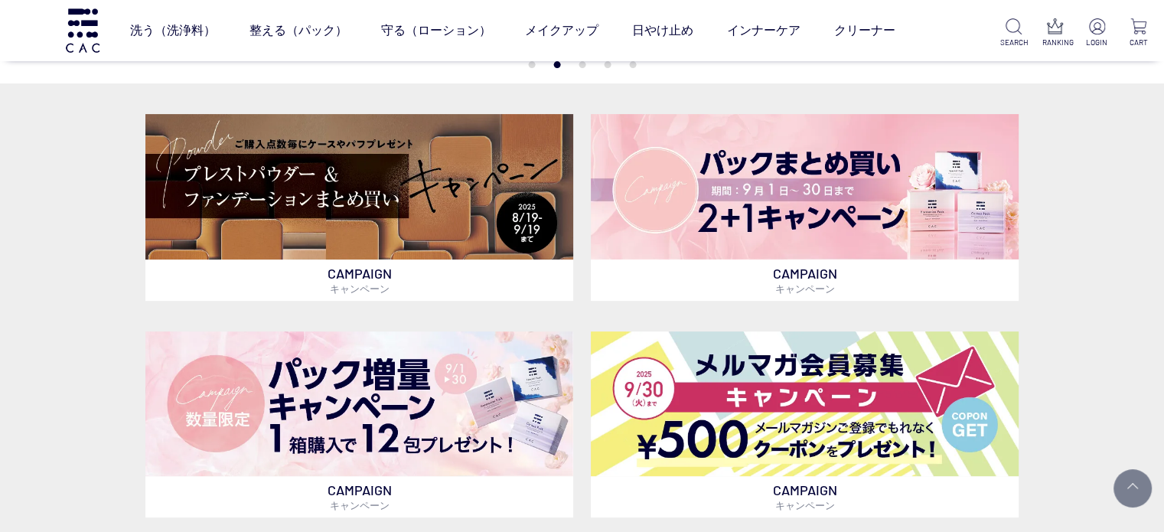
scroll to position [383, 0]
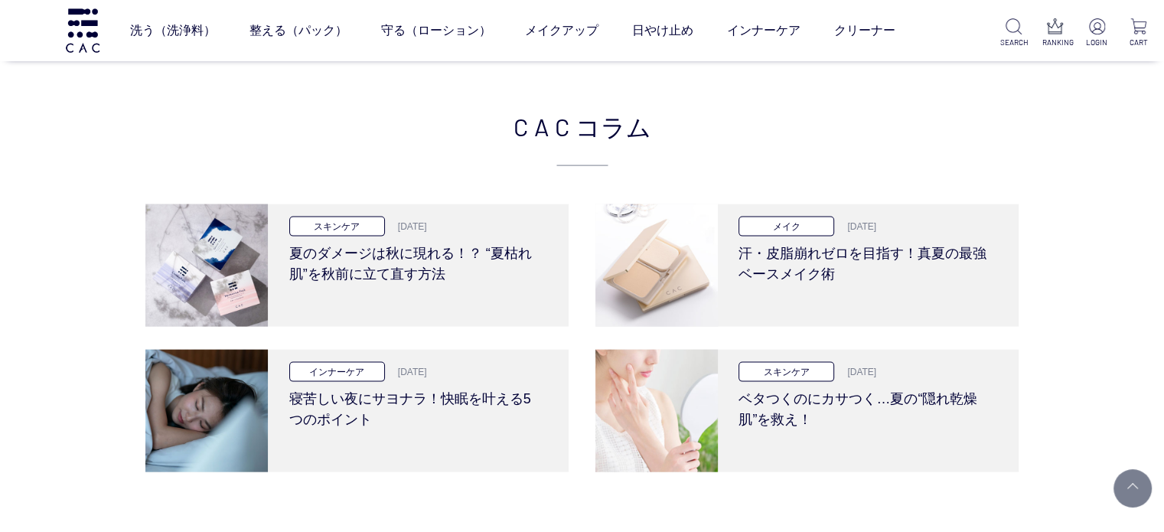
scroll to position [3215, 0]
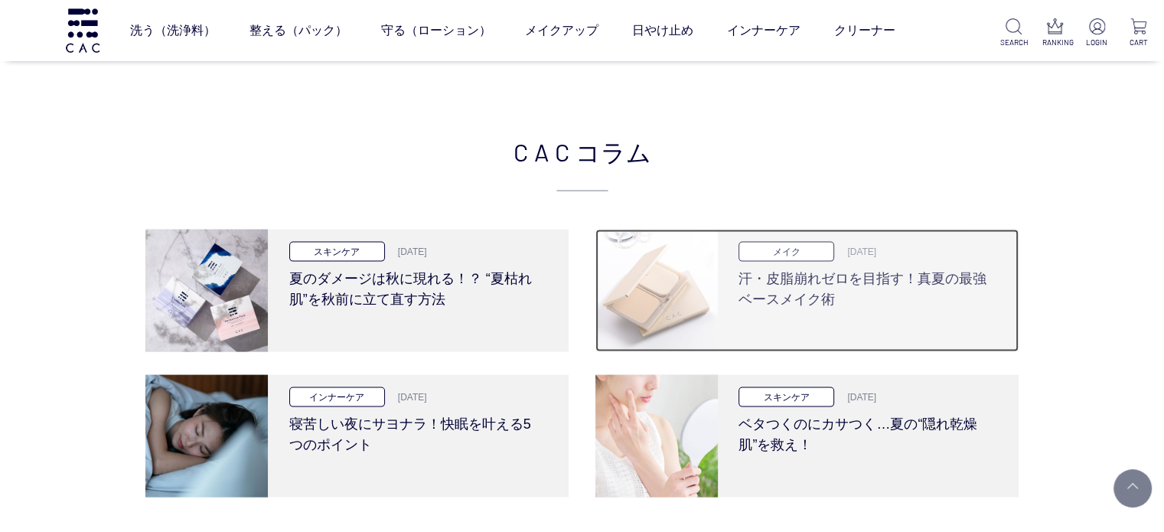
click at [790, 319] on div "メイク 2025.8.28 汗・皮脂崩れゼロを目指す！真夏の最強ベースメイク術" at bounding box center [866, 291] width 296 height 122
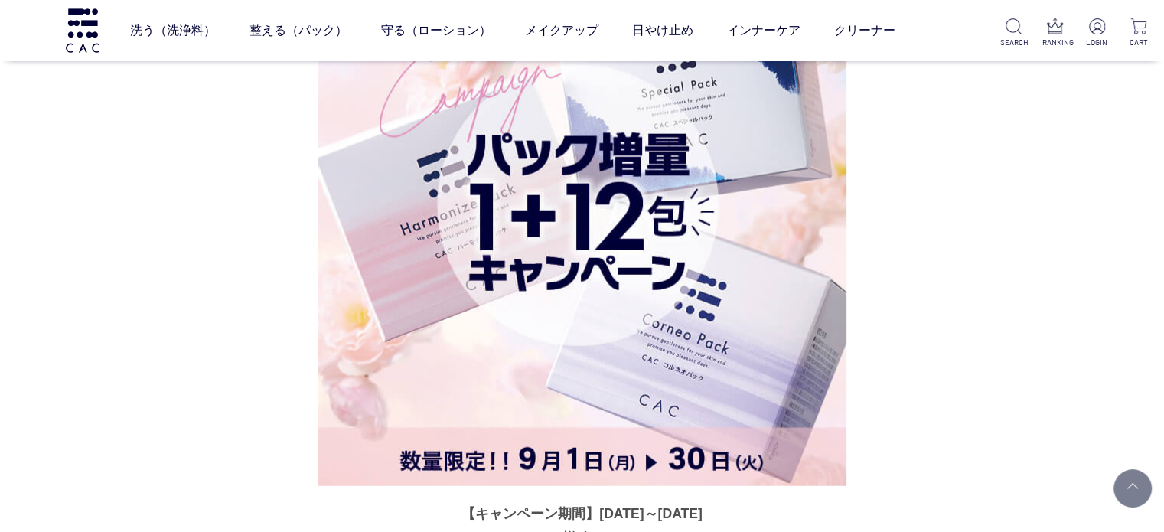
scroll to position [4072, 0]
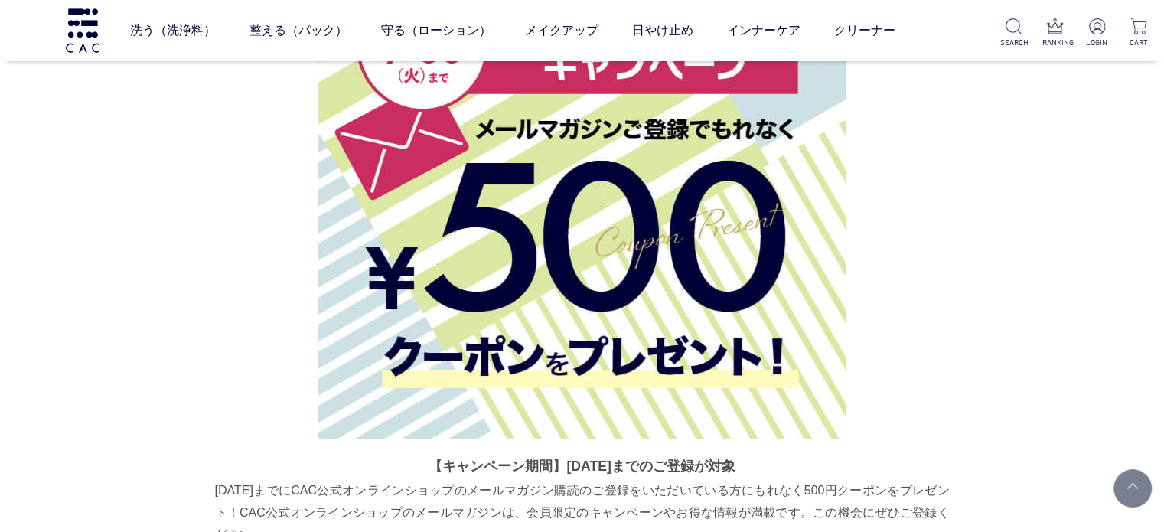
scroll to position [5451, 0]
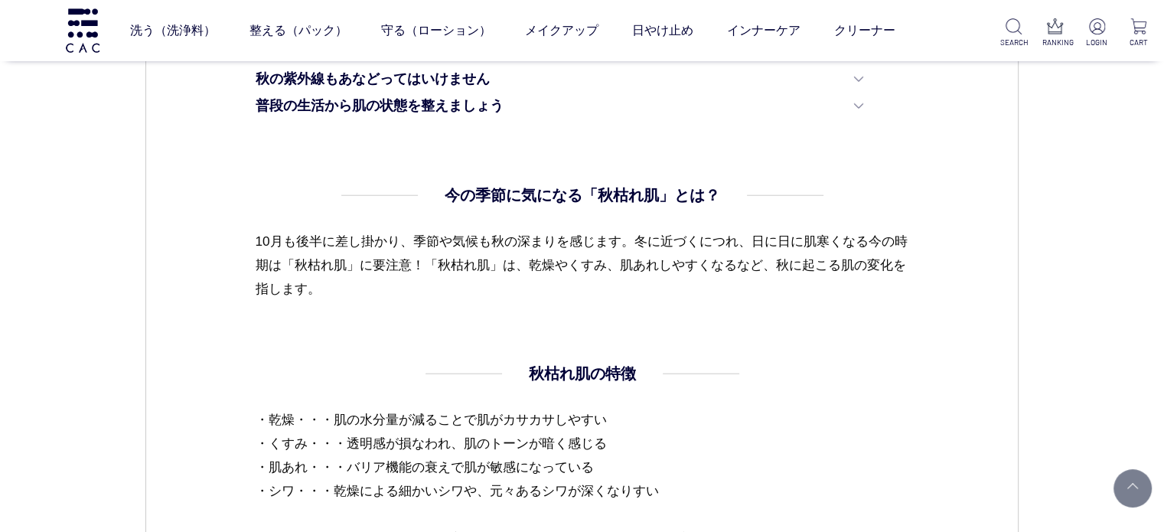
scroll to position [995, 0]
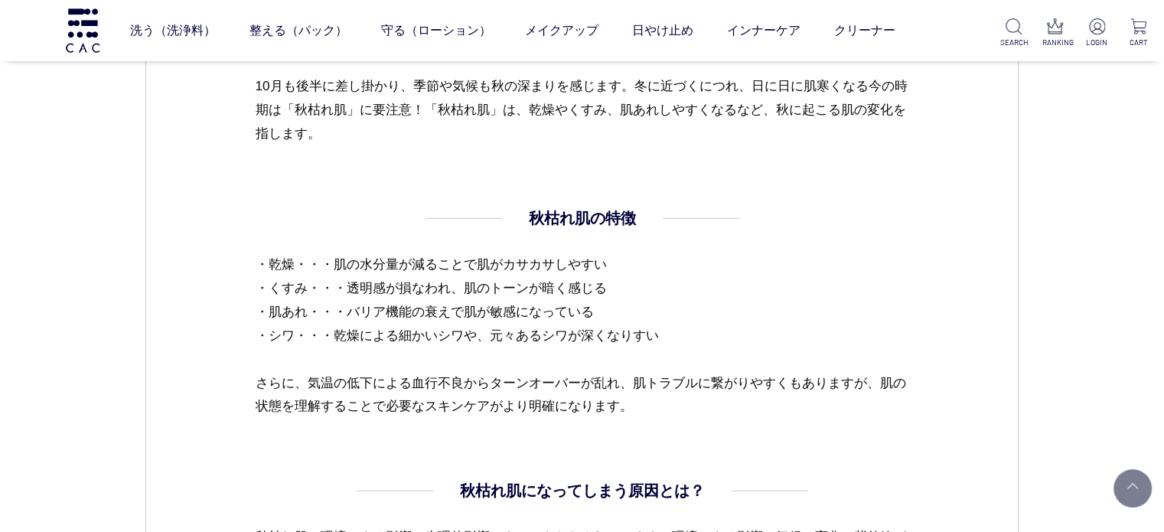
scroll to position [1225, 0]
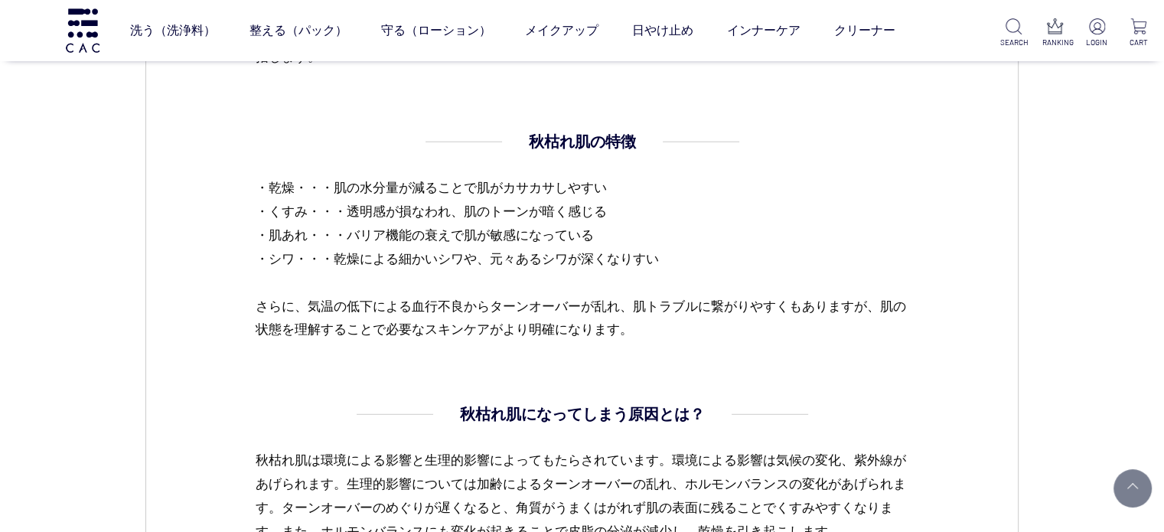
click at [456, 354] on dl "秋枯れ肌の特徴 ・乾燥・・・肌の水分量が減ることで肌がカサカサしやすい ・くすみ・・・透明感が損なわれ、肌のトーンが暗く感じる ・肌あれ・・・バリア機能の衰え…" at bounding box center [582, 266] width 654 height 273
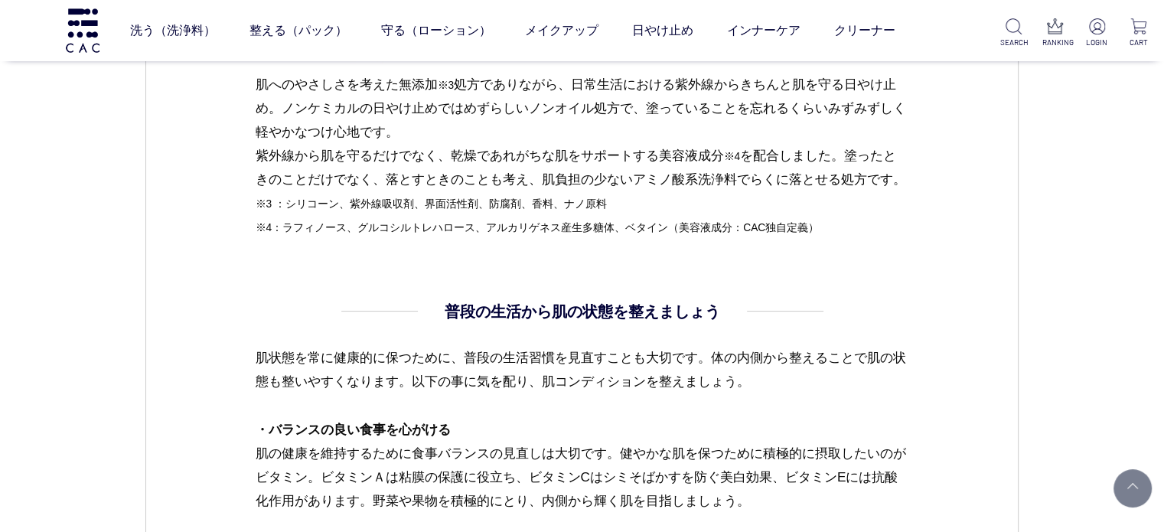
scroll to position [3062, 0]
click at [524, 217] on p "肌へのやさしさを考えた無添加 ※3 処方でありながら、日常生活における紫外線からきちんと肌を守る日やけ止め。ノンケミカルの日やけ止めではめずらしいノンオイル処…" at bounding box center [582, 156] width 654 height 166
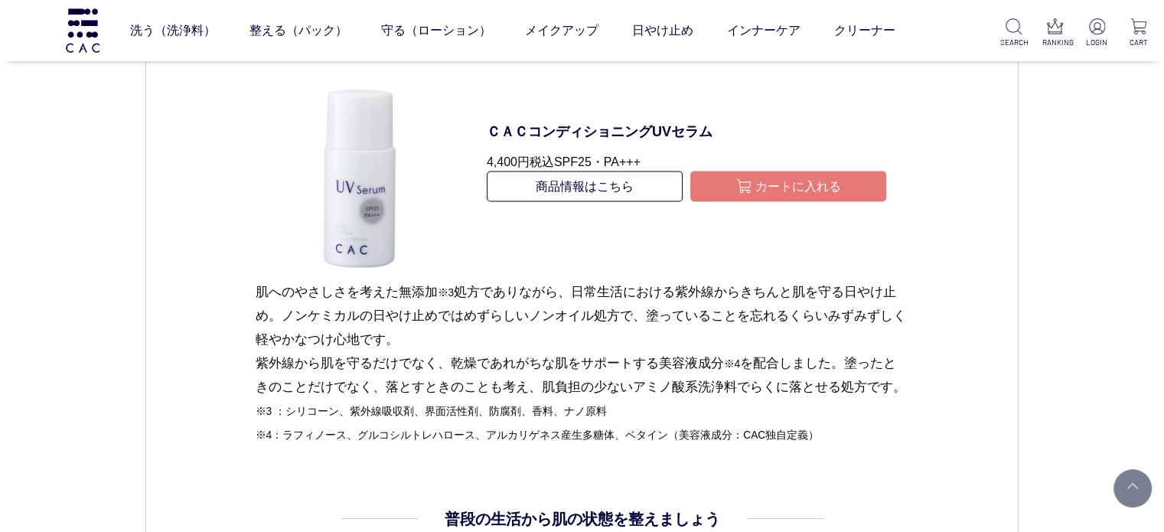
scroll to position [2832, 0]
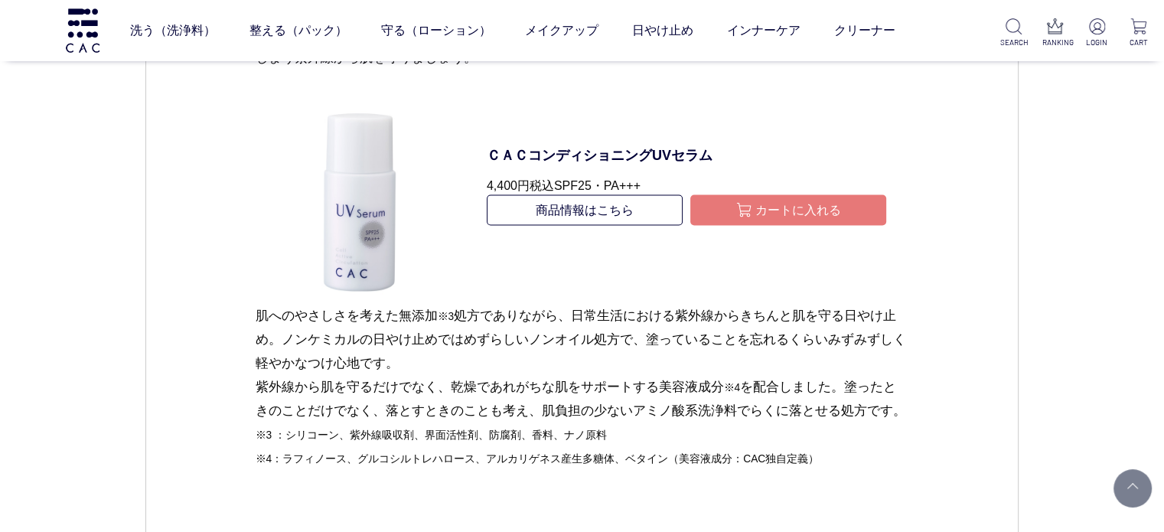
click at [493, 341] on p "肌へのやさしさを考えた無添加 ※3 処方でありながら、日常生活における紫外線からきちんと肌を守る日やけ止め。ノンケミカルの日やけ止めではめずらしいノンオイル処…" at bounding box center [582, 386] width 654 height 166
click at [478, 356] on p "肌へのやさしさを考えた無添加 ※3 処方でありながら、日常生活における紫外線からきちんと肌を守る日やけ止め。ノンケミカルの日やけ止めではめずらしいノンオイル処…" at bounding box center [582, 386] width 654 height 166
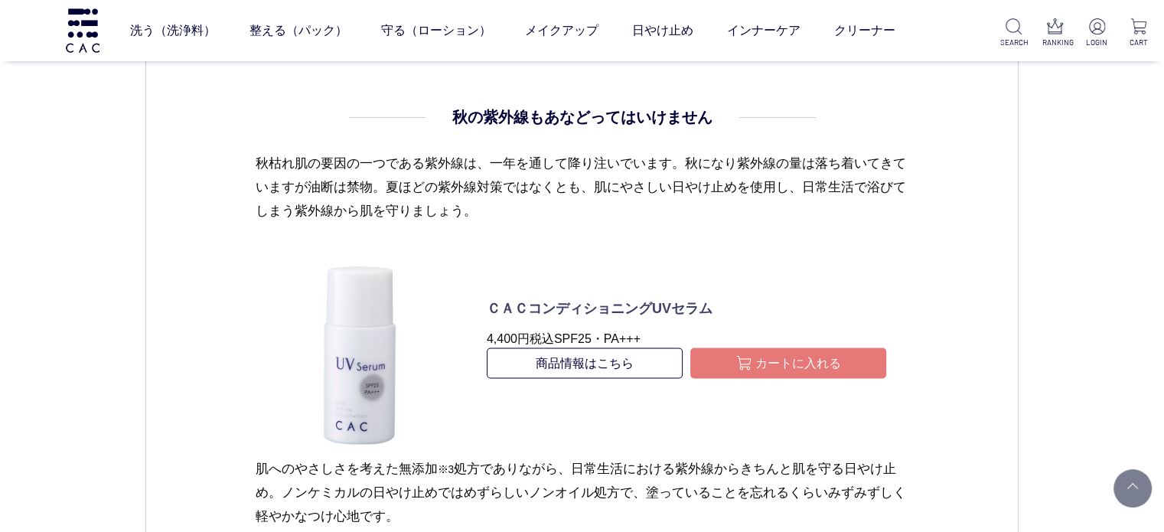
scroll to position [2526, 0]
